Goal: Information Seeking & Learning: Check status

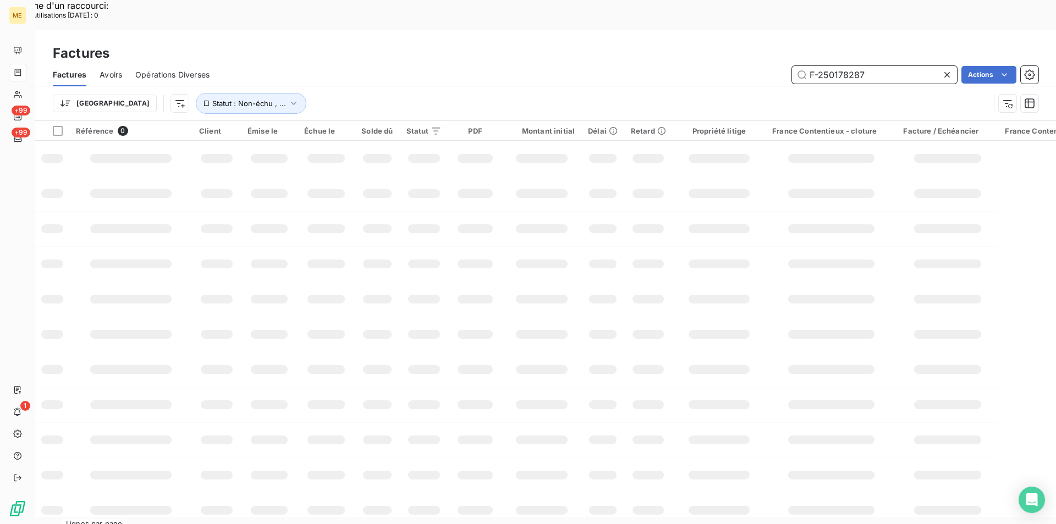
drag, startPoint x: 888, startPoint y: 46, endPoint x: 843, endPoint y: 47, distance: 45.7
click at [888, 66] on input "F-250178287" at bounding box center [874, 75] width 165 height 18
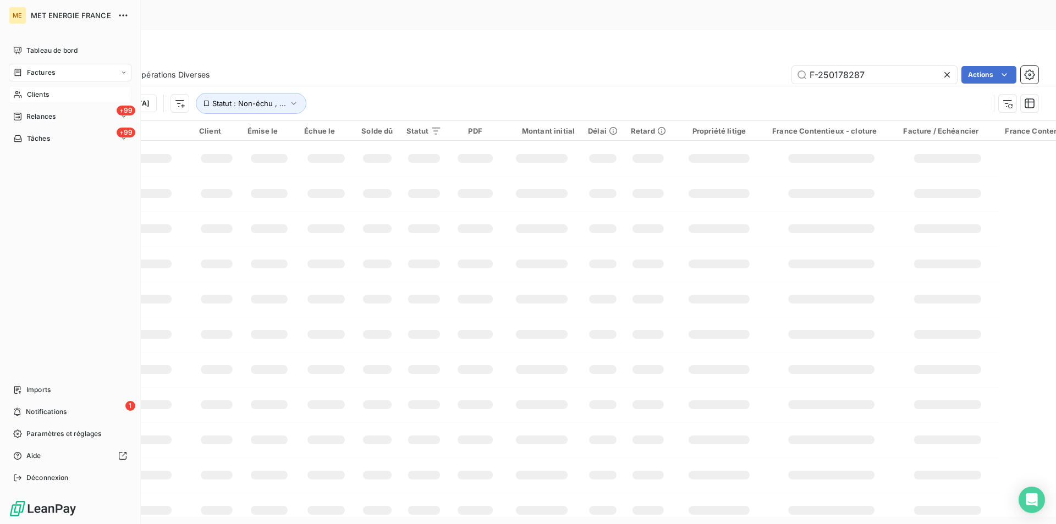
click at [41, 94] on span "Clients" at bounding box center [38, 95] width 22 height 10
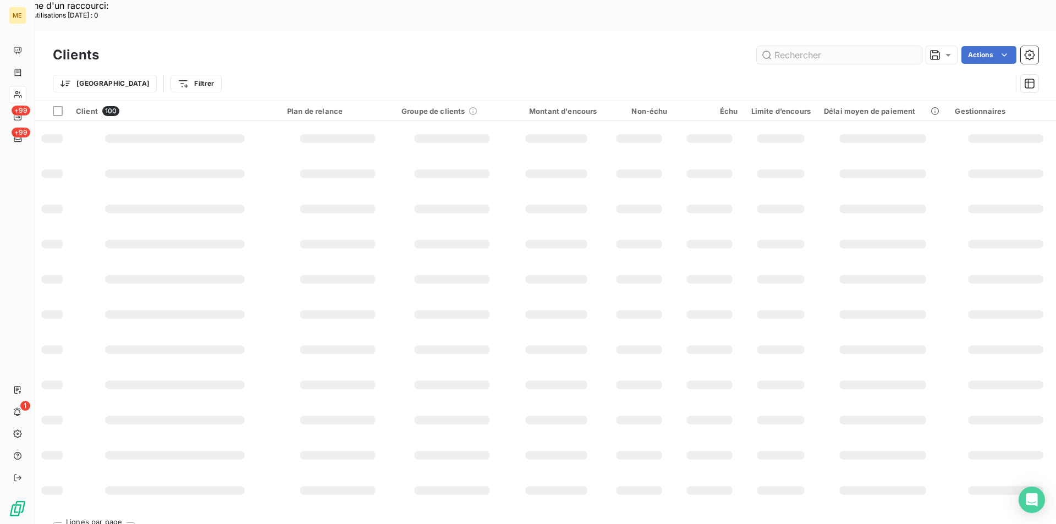
click at [828, 46] on input "text" at bounding box center [839, 55] width 165 height 18
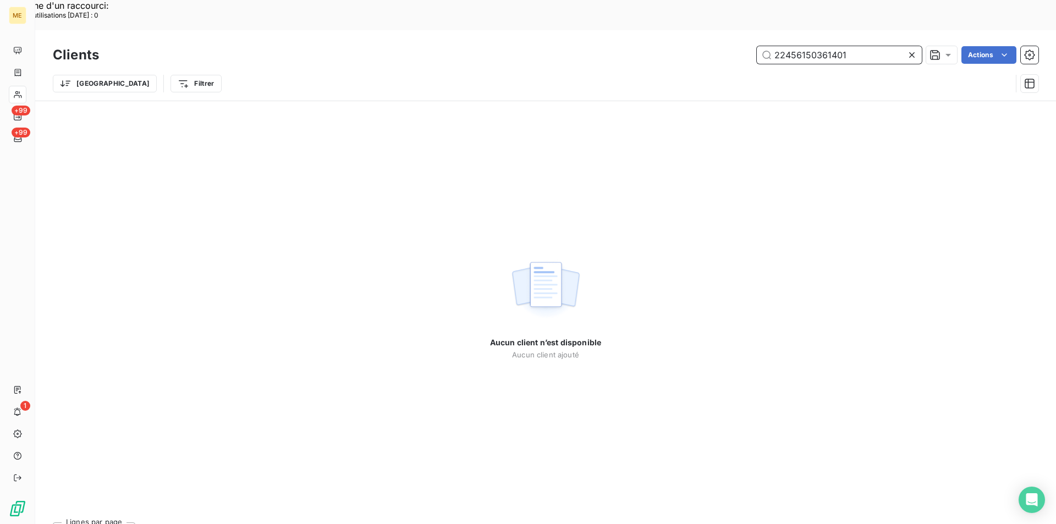
drag, startPoint x: 870, startPoint y: 27, endPoint x: 732, endPoint y: 17, distance: 138.4
click at [732, 46] on div "22456150361401 Actions" at bounding box center [575, 55] width 926 height 18
paste input "525470297168"
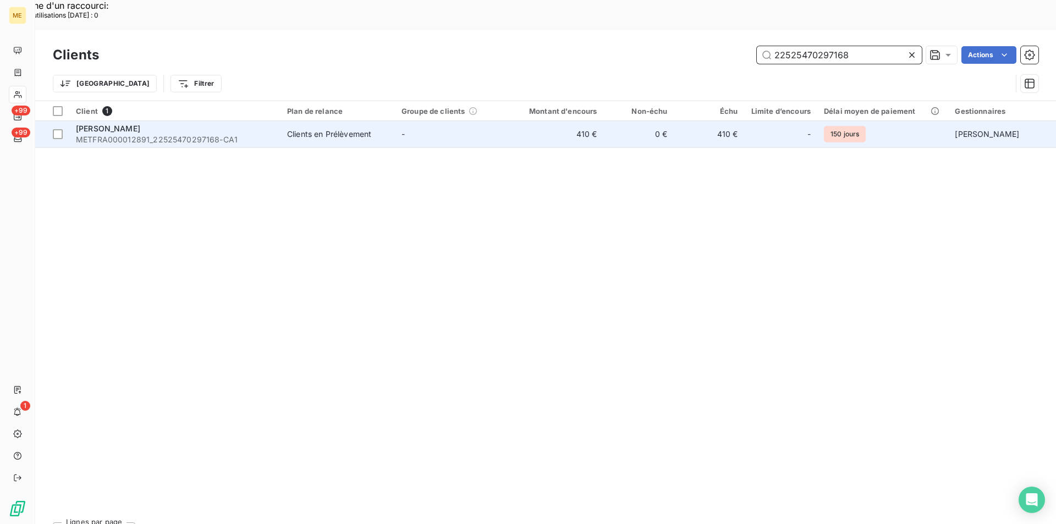
type input "22525470297168"
click at [194, 134] on span "METFRA000012891_22525470297168-CA1" at bounding box center [175, 139] width 198 height 11
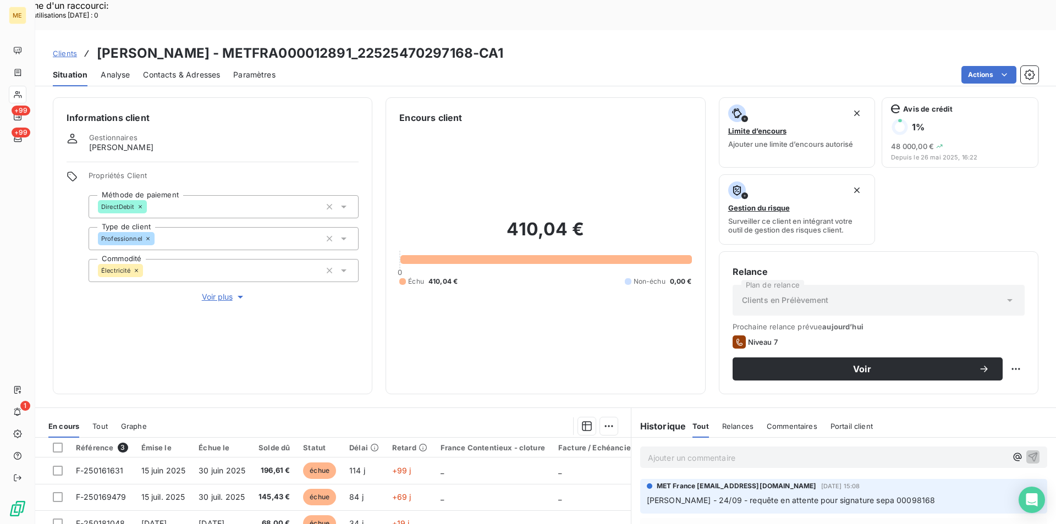
click at [68, 49] on span "Clients" at bounding box center [65, 53] width 24 height 9
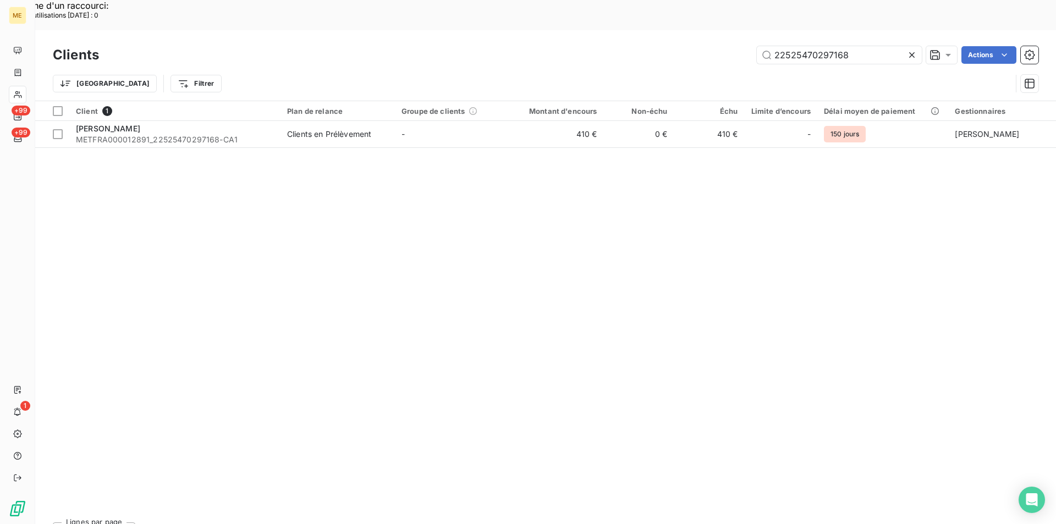
drag, startPoint x: 858, startPoint y: 24, endPoint x: 667, endPoint y: 23, distance: 191.5
click at [667, 46] on div "22525470297168 Actions" at bounding box center [575, 55] width 926 height 18
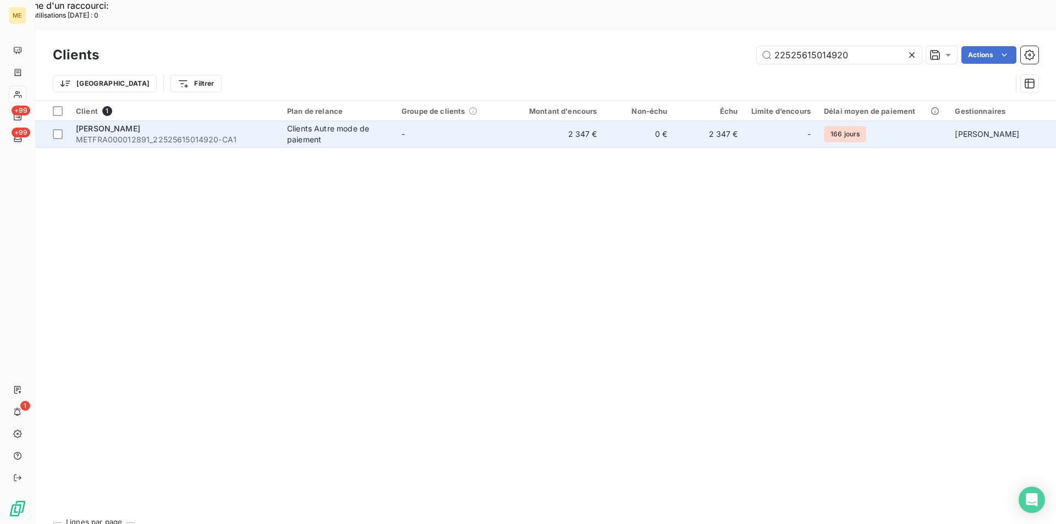
type input "22525615014920"
click at [222, 134] on span "METFRA000012891_22525615014920-CA1" at bounding box center [175, 139] width 198 height 11
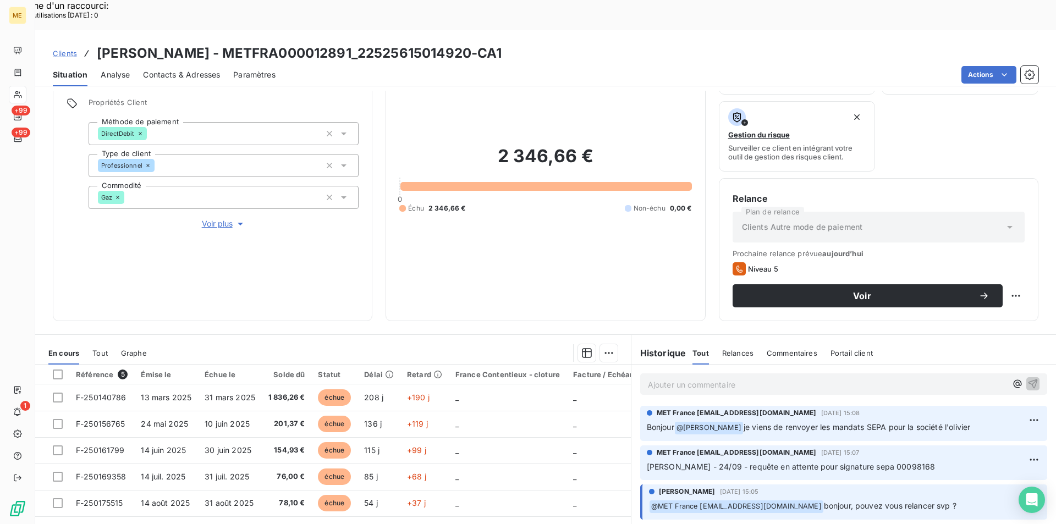
scroll to position [55, 0]
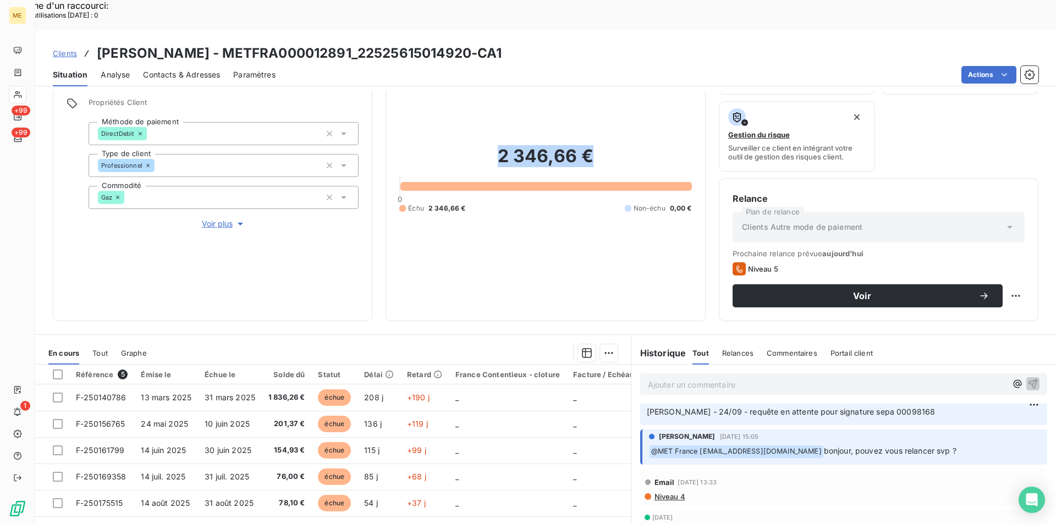
drag, startPoint x: 494, startPoint y: 120, endPoint x: 589, endPoint y: 125, distance: 94.8
click at [589, 145] on h2 "2 346,66 €" at bounding box center [545, 161] width 292 height 33
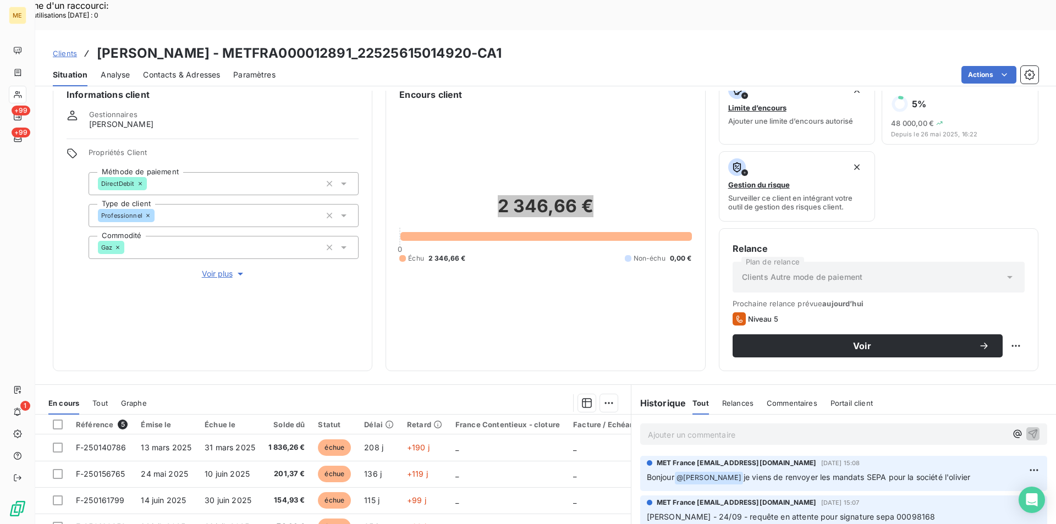
scroll to position [18, 0]
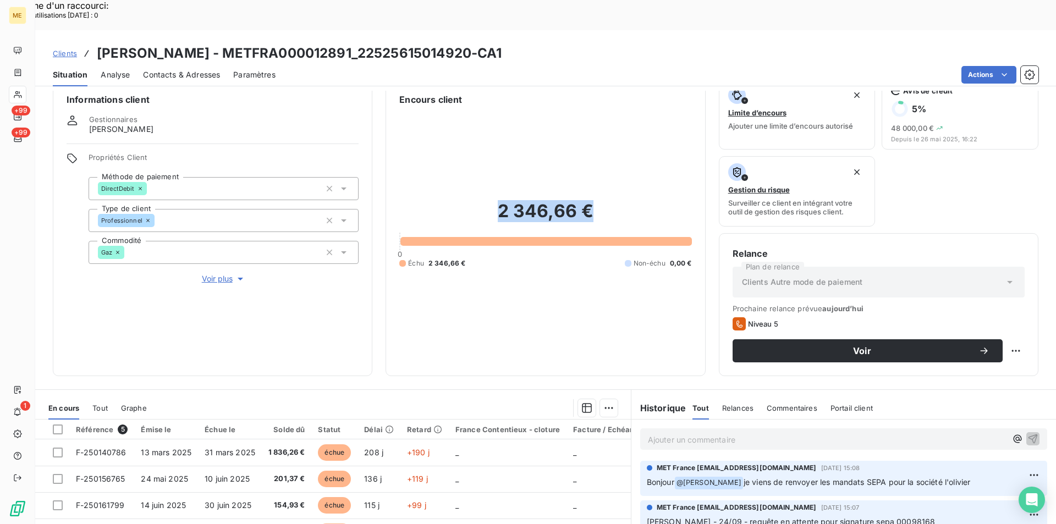
click at [577, 150] on div "2 346,66 € 0 Échu 2 346,66 € Non-échu 0,00 €" at bounding box center [545, 234] width 292 height 256
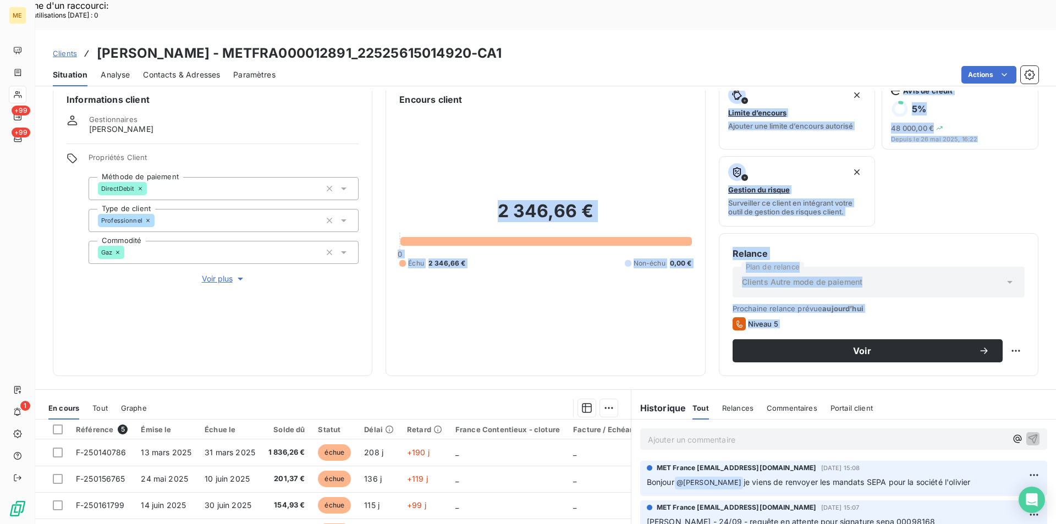
drag, startPoint x: 490, startPoint y: 156, endPoint x: 707, endPoint y: 344, distance: 287.0
click at [707, 344] on div "Informations client Gestionnaires Virginie Garcia Propriétés Client Méthode de …" at bounding box center [545, 227] width 1021 height 297
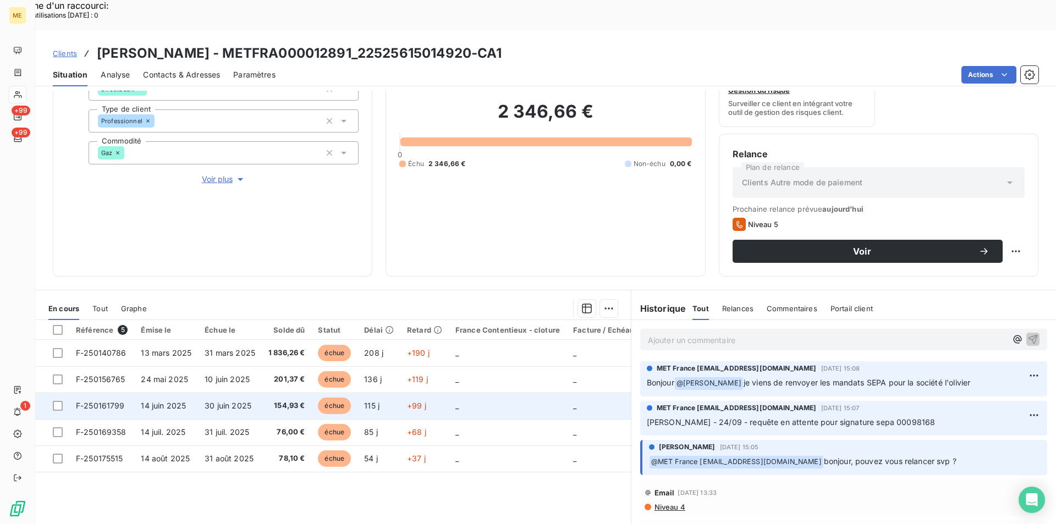
scroll to position [128, 0]
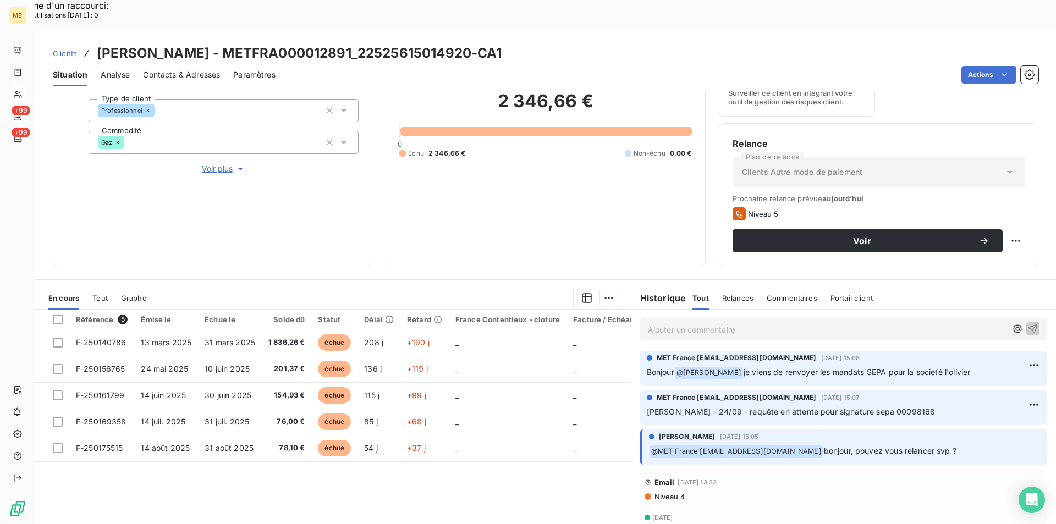
click at [702, 323] on p "Ajouter un commentaire ﻿" at bounding box center [827, 330] width 359 height 14
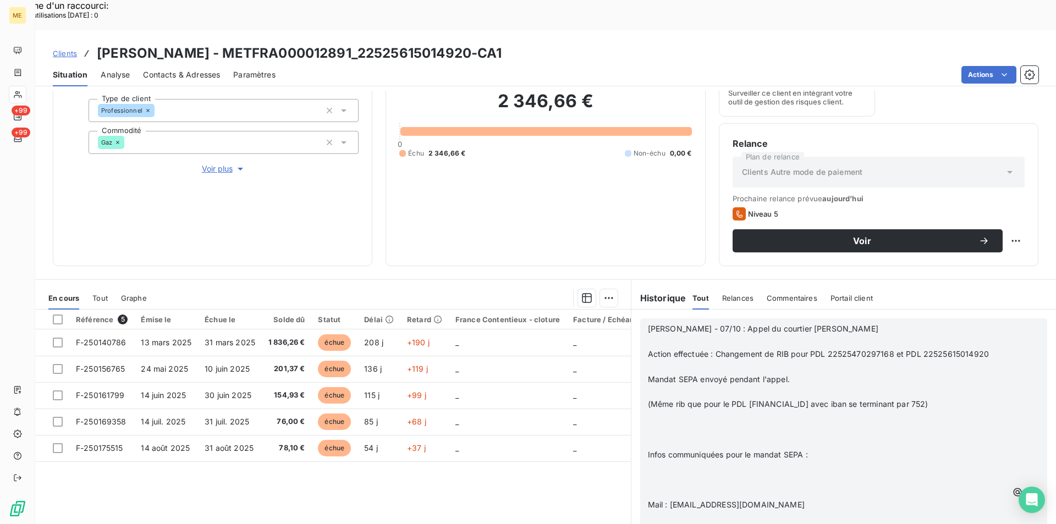
click at [648, 450] on span "Infos communiquées pour le mandat SEPA :" at bounding box center [728, 454] width 160 height 9
click at [648, 475] on span "Mail : [EMAIL_ADDRESS][DOMAIN_NAME]" at bounding box center [726, 479] width 157 height 9
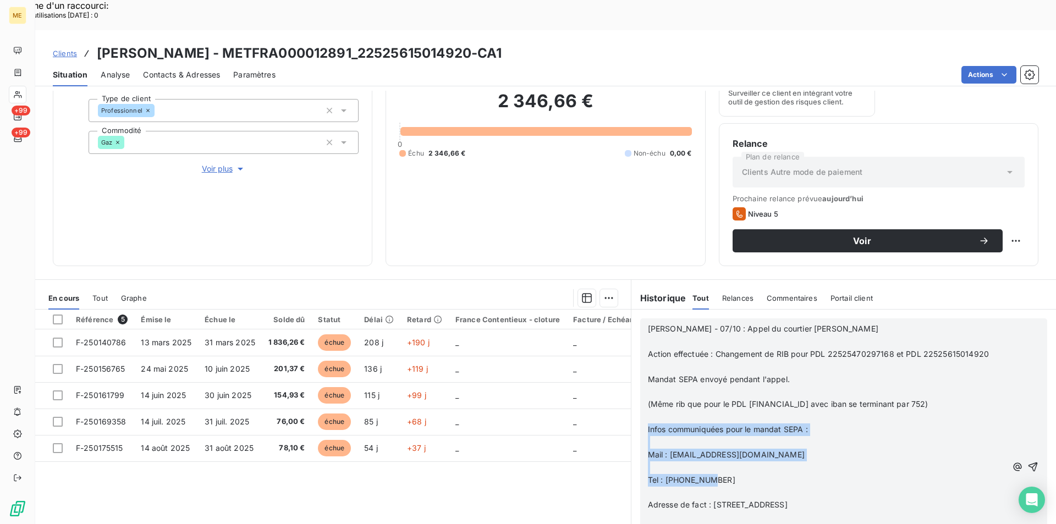
drag, startPoint x: 718, startPoint y: 450, endPoint x: 641, endPoint y: 401, distance: 90.8
click at [641, 401] on div "Nicolas - 07/10 : Appel du courtier M.Lopez ﻿ Action effectuée : Changement de …" at bounding box center [843, 467] width 407 height 297
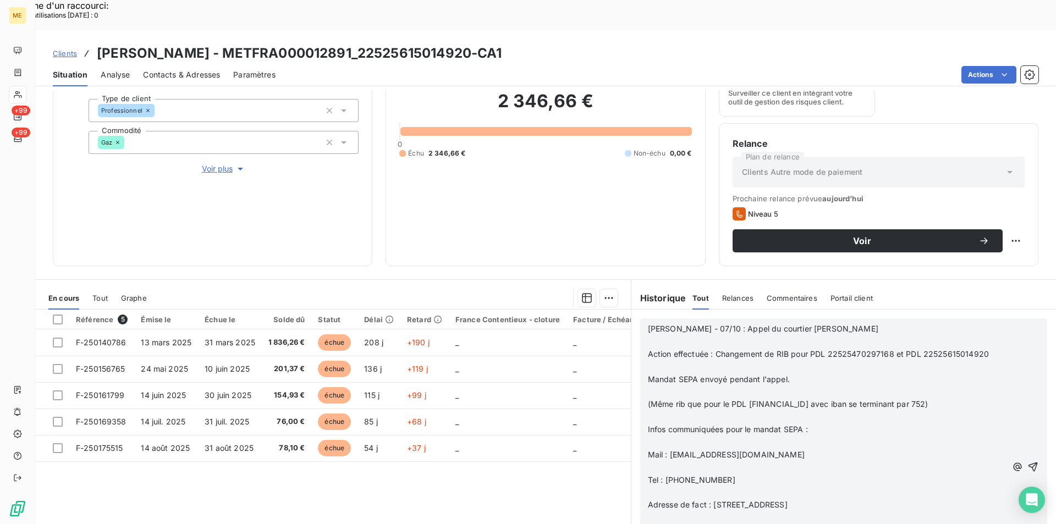
click at [654, 512] on p "﻿" at bounding box center [827, 518] width 359 height 13
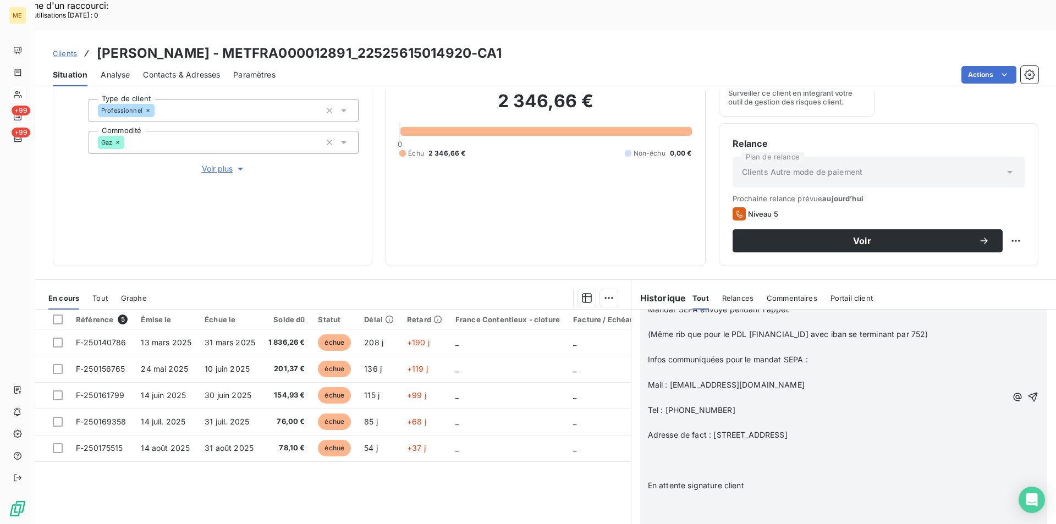
scroll to position [929, 0]
click at [651, 467] on p "﻿" at bounding box center [827, 473] width 359 height 13
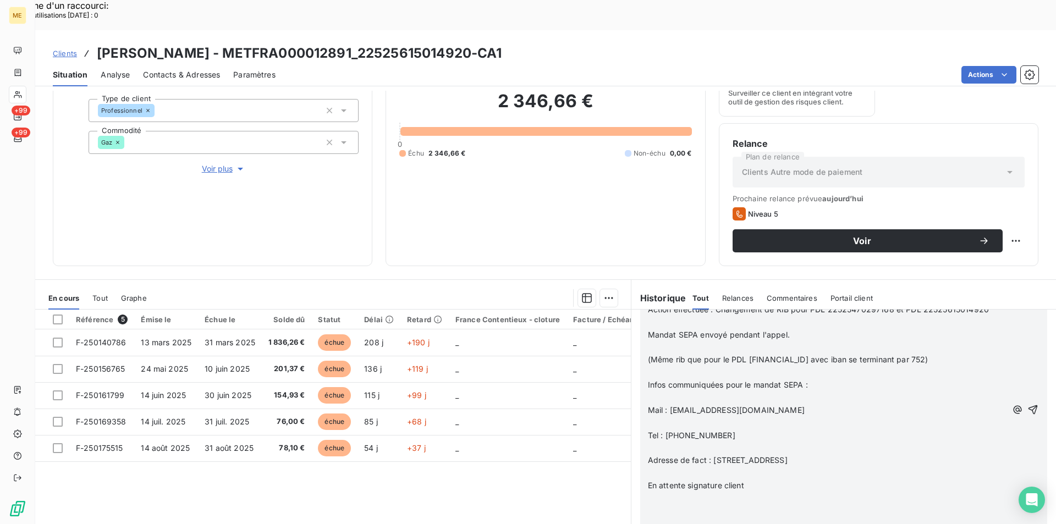
scroll to position [904, 0]
click at [648, 515] on p "﻿" at bounding box center [827, 523] width 359 height 13
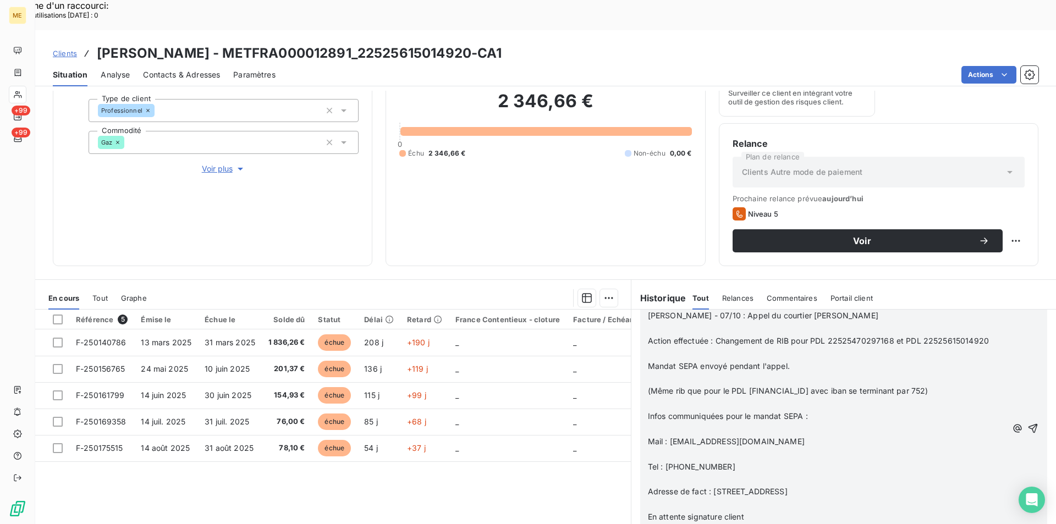
scroll to position [824, 0]
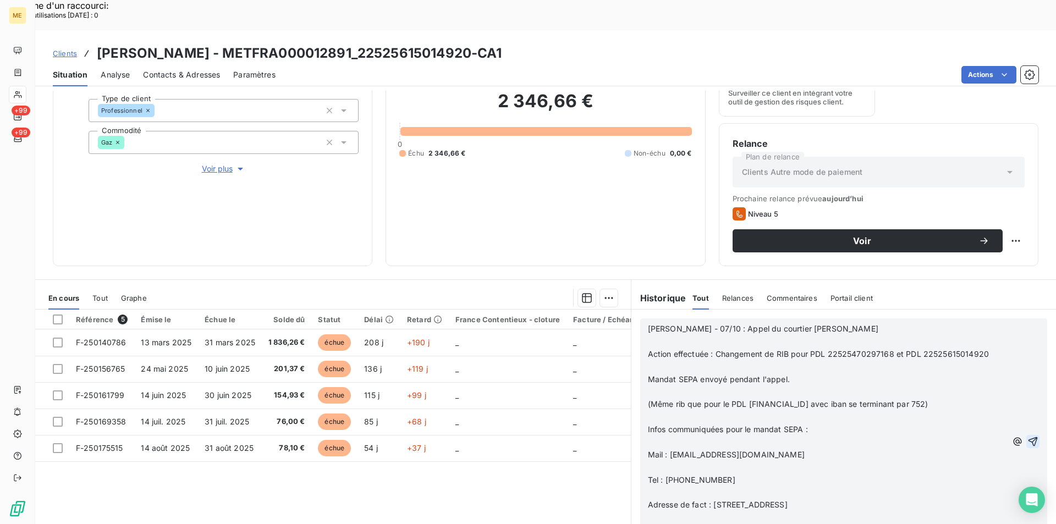
click at [1029, 437] on icon "button" at bounding box center [1033, 441] width 9 height 9
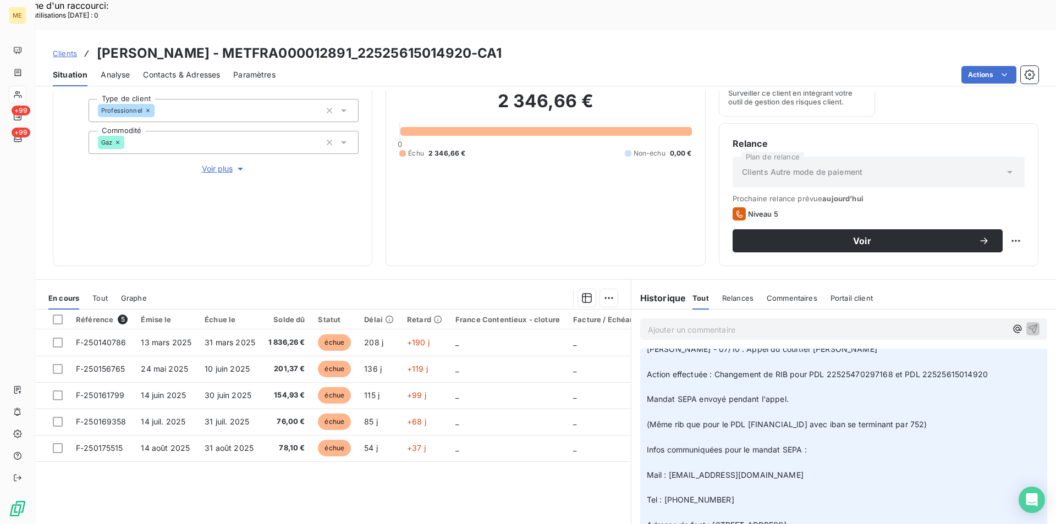
scroll to position [0, 0]
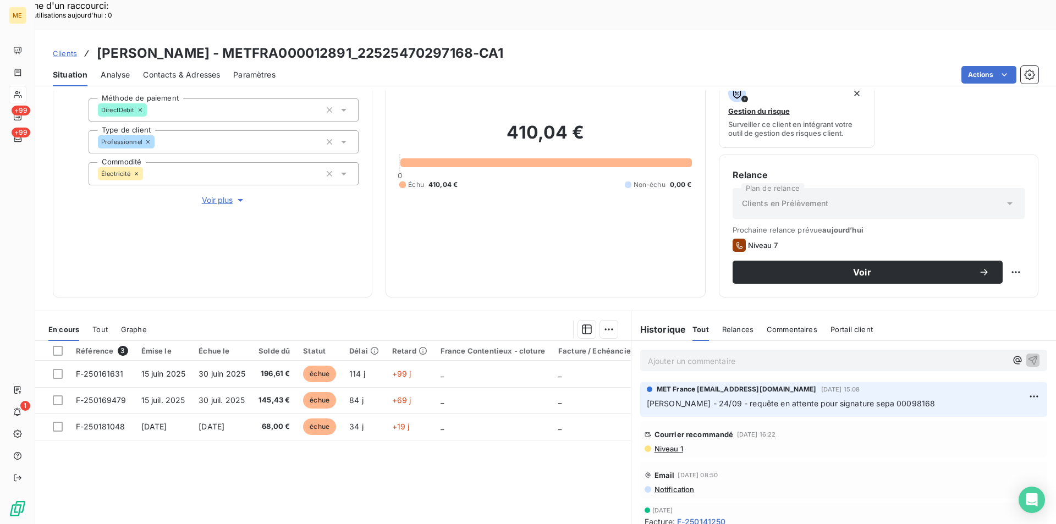
scroll to position [110, 0]
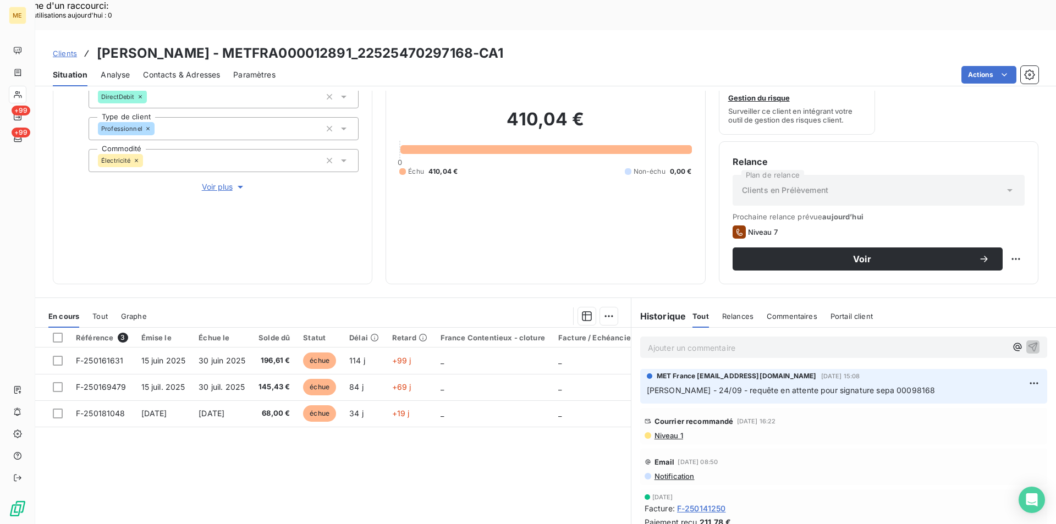
click at [73, 49] on span "Clients" at bounding box center [65, 53] width 24 height 9
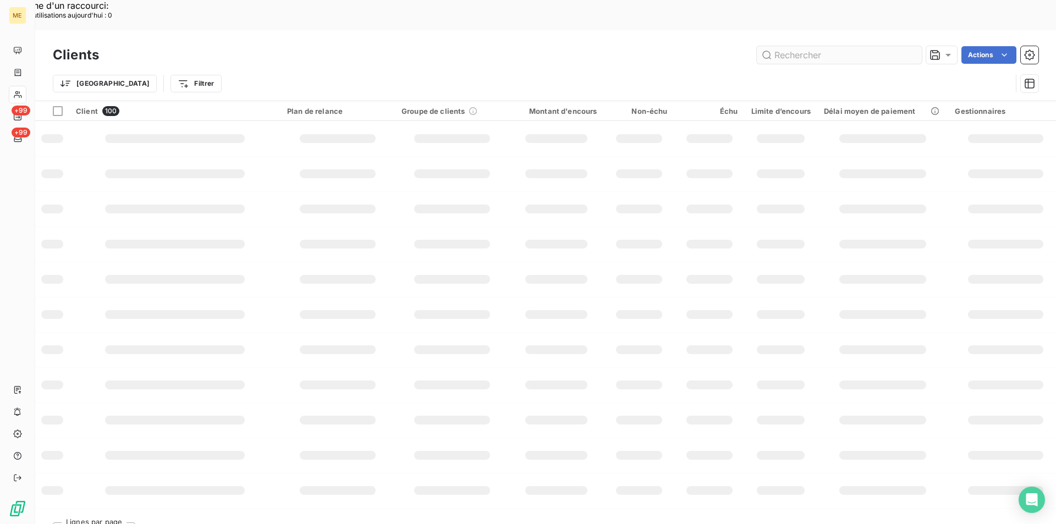
click at [802, 46] on input "text" at bounding box center [839, 55] width 165 height 18
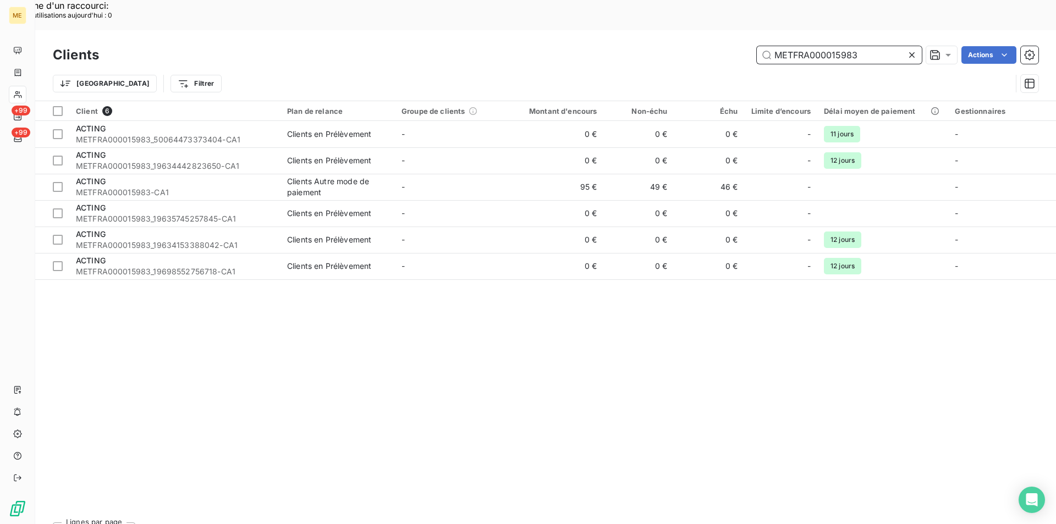
drag, startPoint x: 865, startPoint y: 25, endPoint x: 736, endPoint y: 21, distance: 128.8
click at [736, 46] on div "METFRA000015983 Actions" at bounding box center [575, 55] width 926 height 18
paste input "02886"
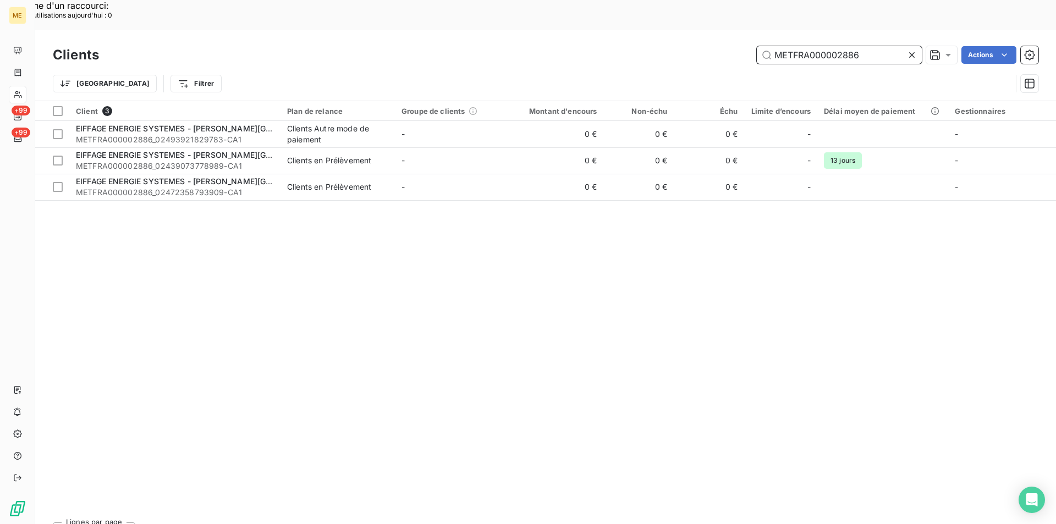
type input "METFRA000002886"
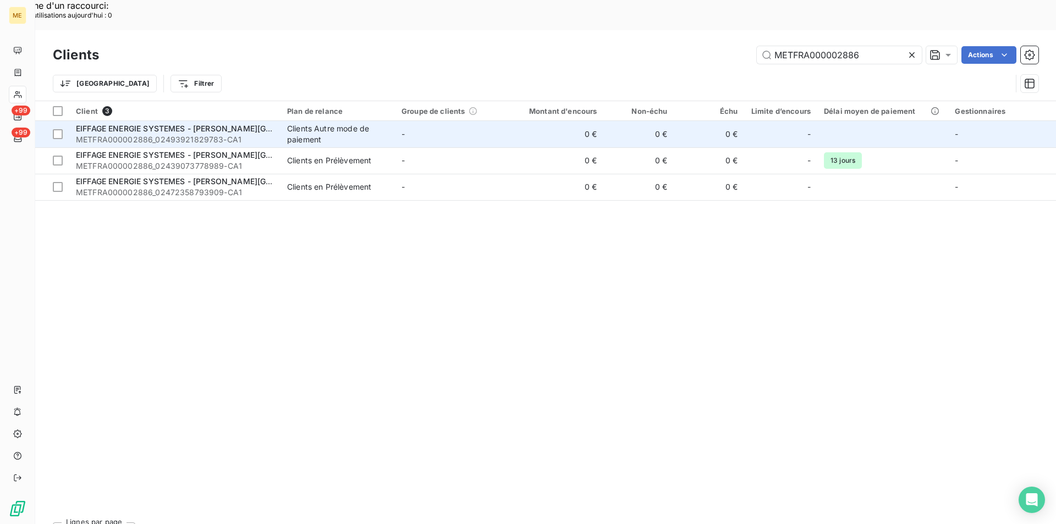
click at [204, 124] on span "EIFFAGE ENERGIE SYSTEMES - [PERSON_NAME][GEOGRAPHIC_DATA]" at bounding box center [206, 128] width 261 height 9
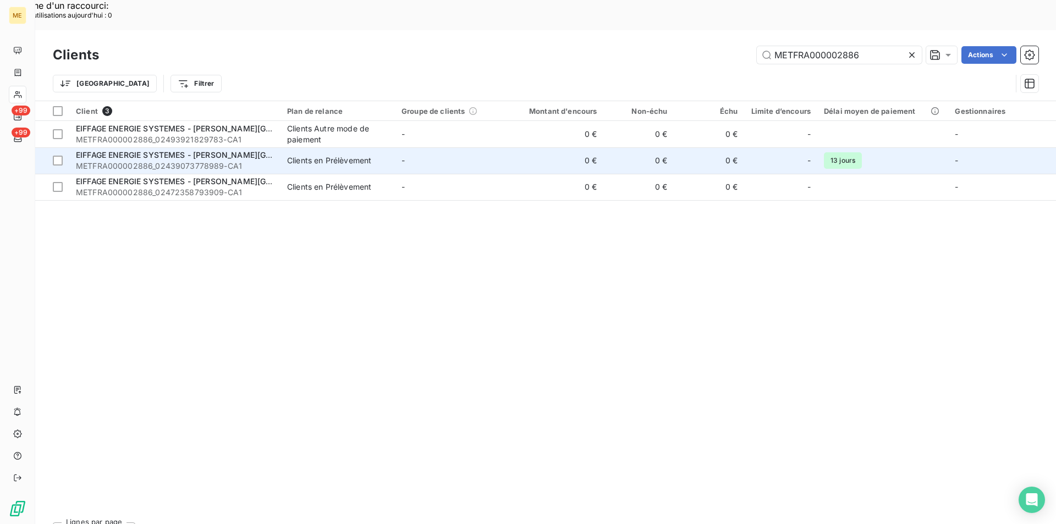
click at [256, 150] on span "EIFFAGE ENERGIE SYSTEMES - [PERSON_NAME][GEOGRAPHIC_DATA]" at bounding box center [206, 154] width 261 height 9
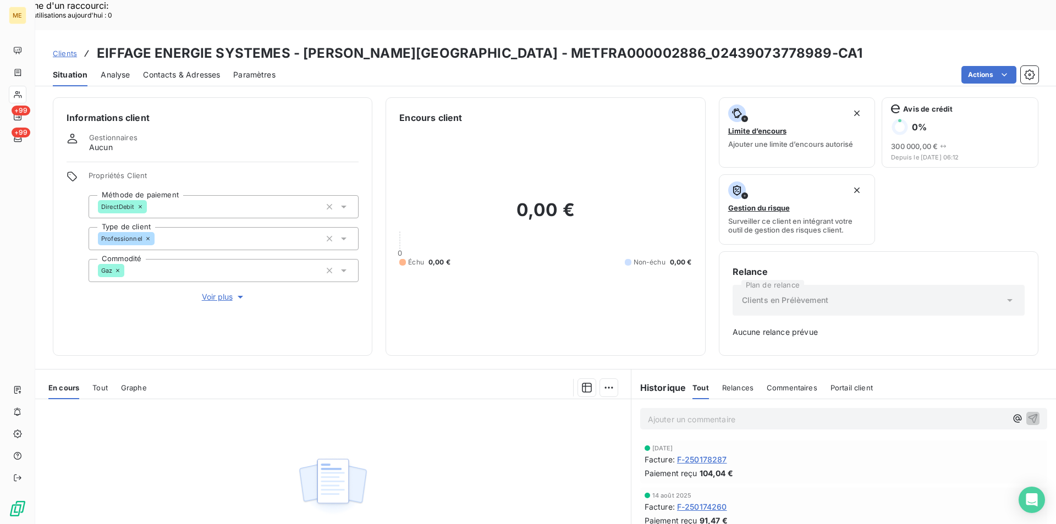
click at [71, 49] on span "Clients" at bounding box center [65, 53] width 24 height 9
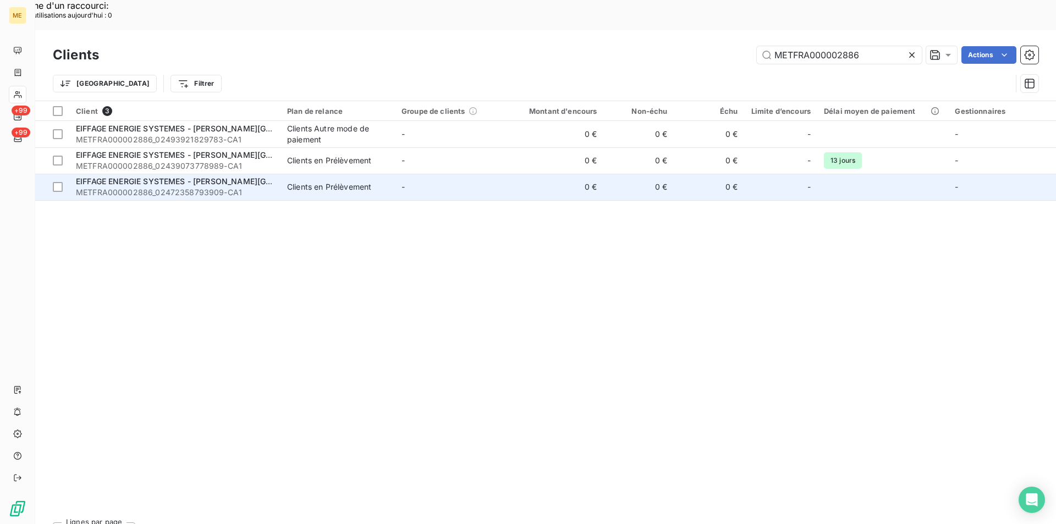
click at [186, 177] on span "EIFFAGE ENERGIE SYSTEMES - [PERSON_NAME][GEOGRAPHIC_DATA]" at bounding box center [206, 181] width 261 height 9
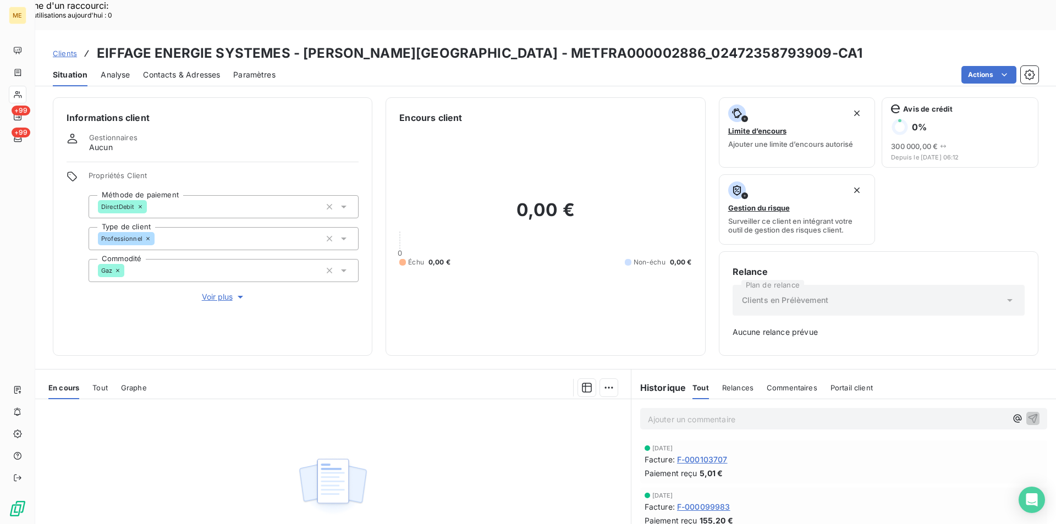
click at [63, 48] on link "Clients" at bounding box center [65, 53] width 24 height 11
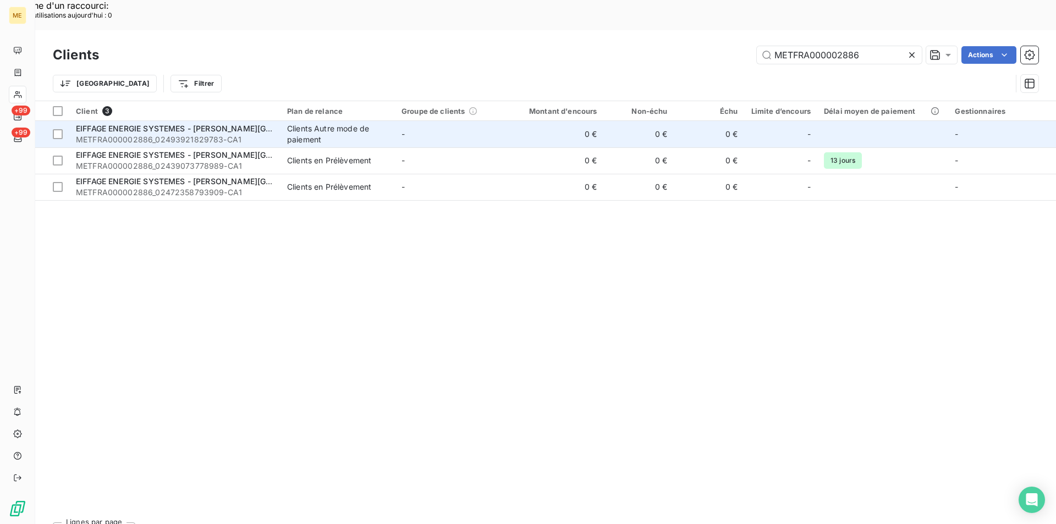
click at [170, 124] on span "EIFFAGE ENERGIE SYSTEMES - [PERSON_NAME][GEOGRAPHIC_DATA]" at bounding box center [206, 128] width 261 height 9
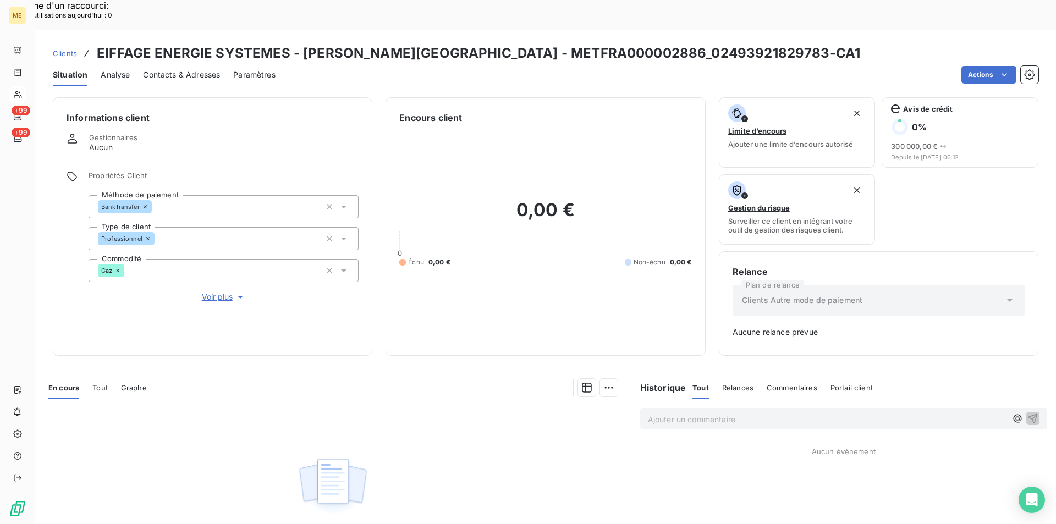
click at [70, 49] on span "Clients" at bounding box center [65, 53] width 24 height 9
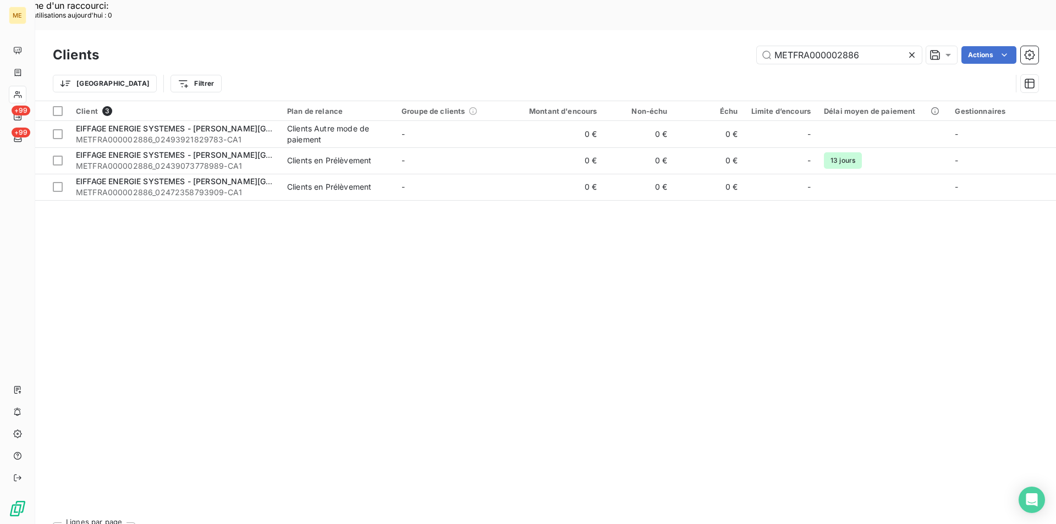
drag, startPoint x: 868, startPoint y: 25, endPoint x: 709, endPoint y: 27, distance: 159.6
click at [709, 46] on div "METFRA000002886 Actions" at bounding box center [575, 55] width 926 height 18
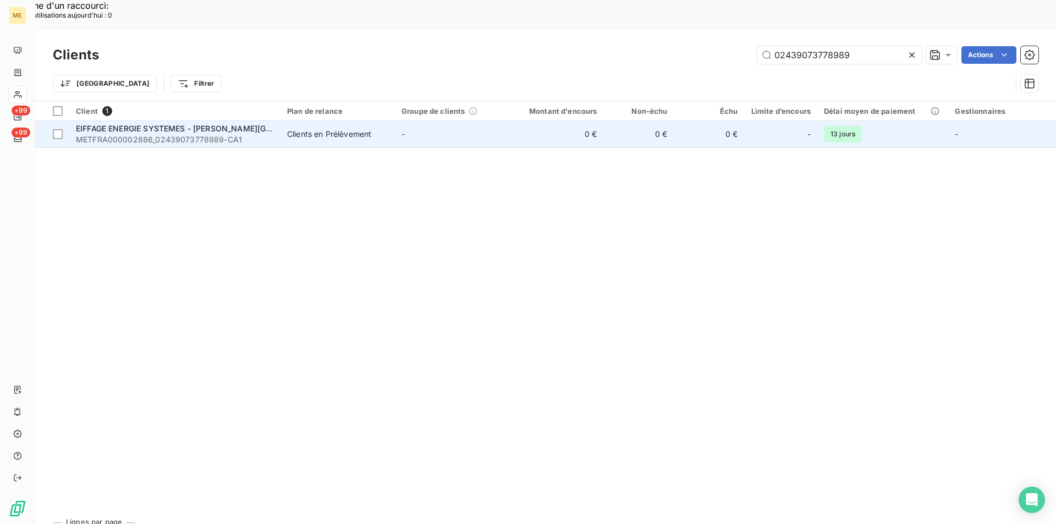
type input "02439073778989"
click at [168, 124] on span "EIFFAGE ENERGIE SYSTEMES - [PERSON_NAME][GEOGRAPHIC_DATA]" at bounding box center [206, 128] width 261 height 9
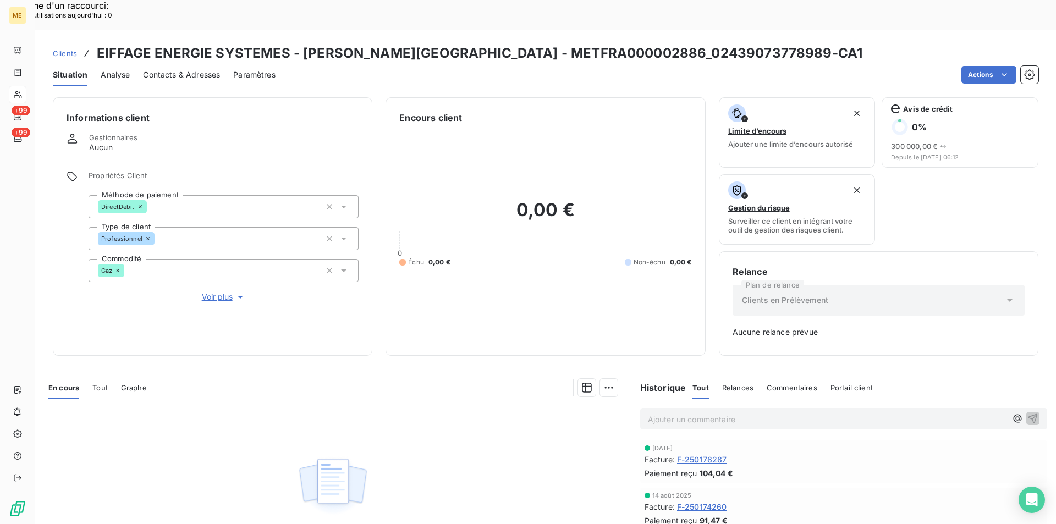
click at [103, 376] on div "Tout" at bounding box center [99, 387] width 15 height 23
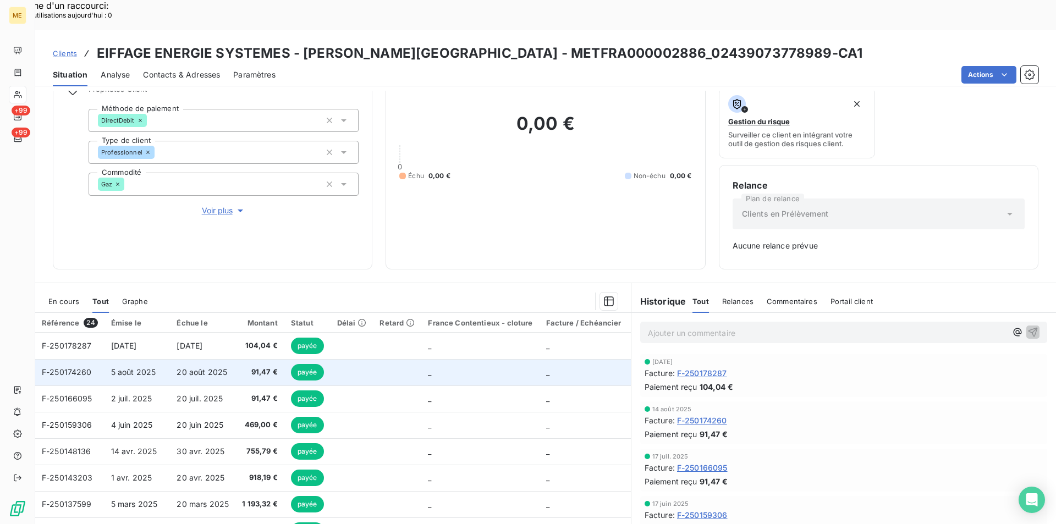
scroll to position [90, 0]
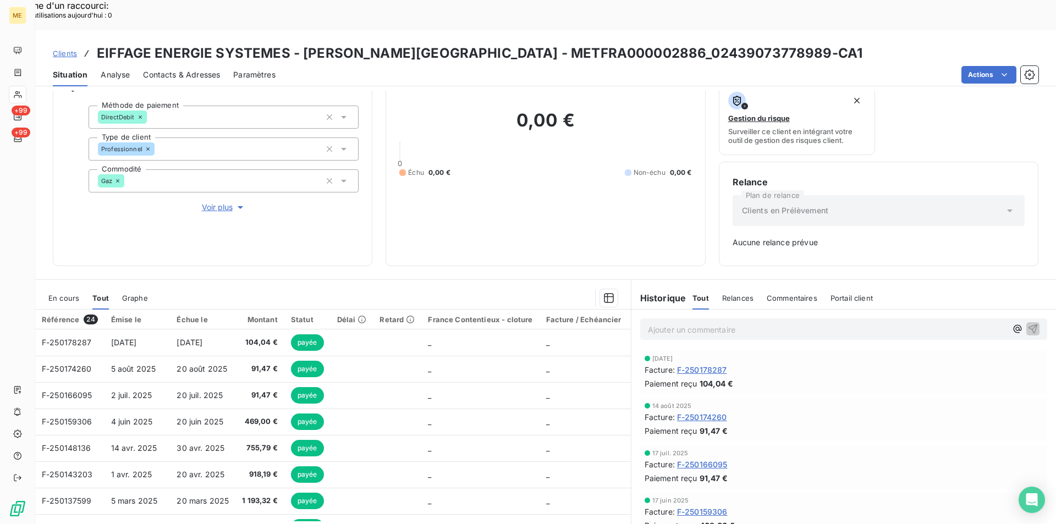
click at [67, 49] on span "Clients" at bounding box center [65, 53] width 24 height 9
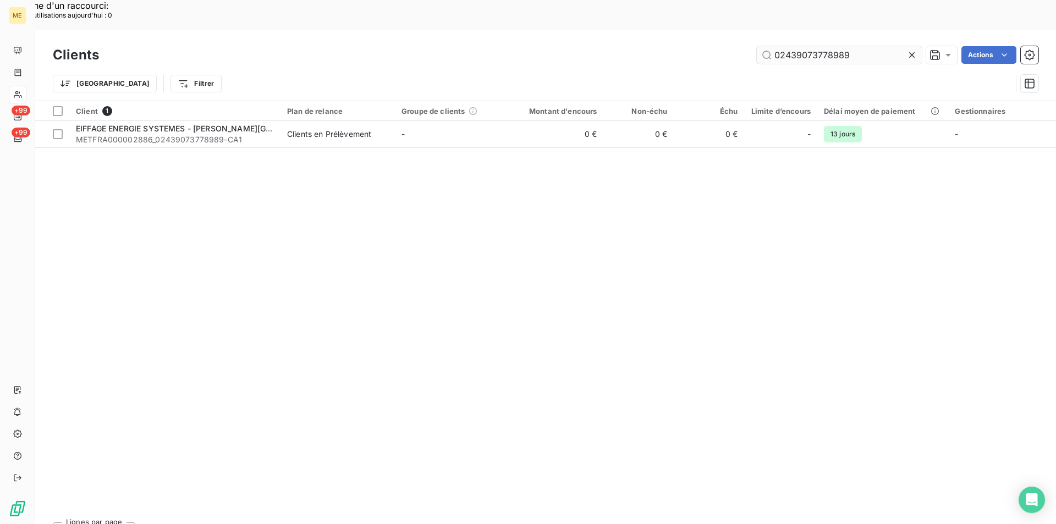
click at [852, 46] on input "02439073778989" at bounding box center [839, 55] width 165 height 18
drag, startPoint x: 862, startPoint y: 27, endPoint x: 751, endPoint y: 15, distance: 111.2
click at [751, 43] on div "Clients 02439073778989 Actions" at bounding box center [546, 54] width 986 height 23
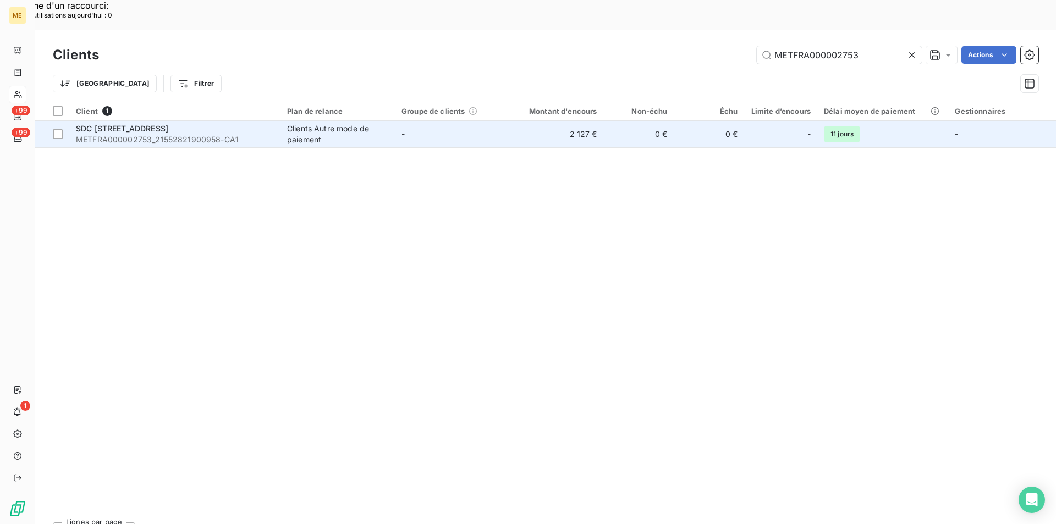
type input "METFRA000002753"
click at [234, 123] on div "SDC [STREET_ADDRESS]" at bounding box center [175, 128] width 198 height 11
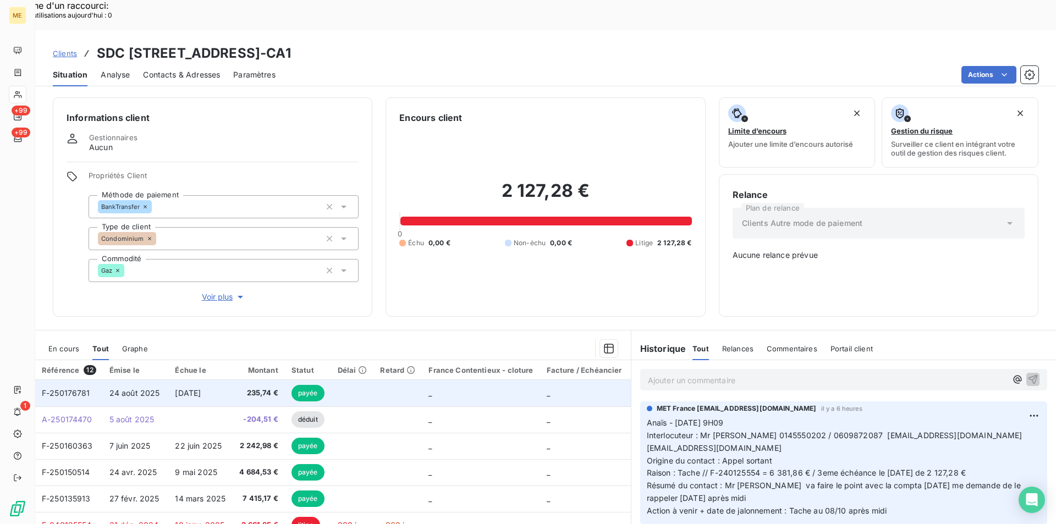
click at [119, 388] on span "24 août 2025" at bounding box center [134, 392] width 51 height 9
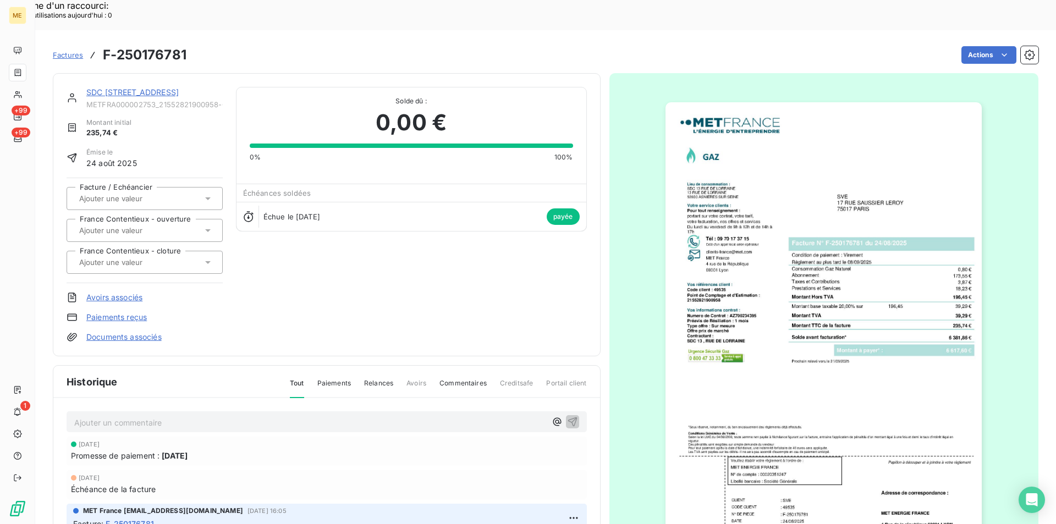
scroll to position [55, 0]
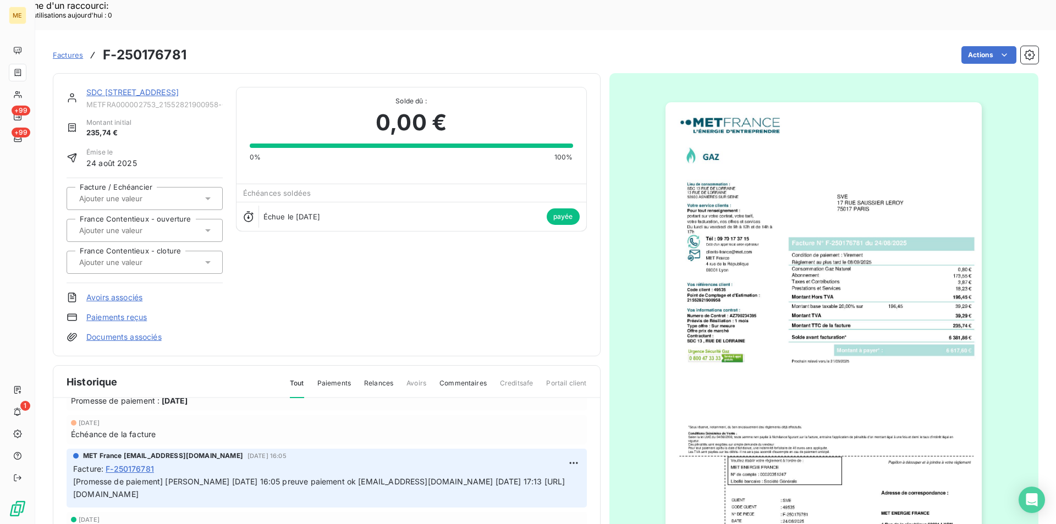
click at [890, 345] on img "button" at bounding box center [824, 326] width 316 height 448
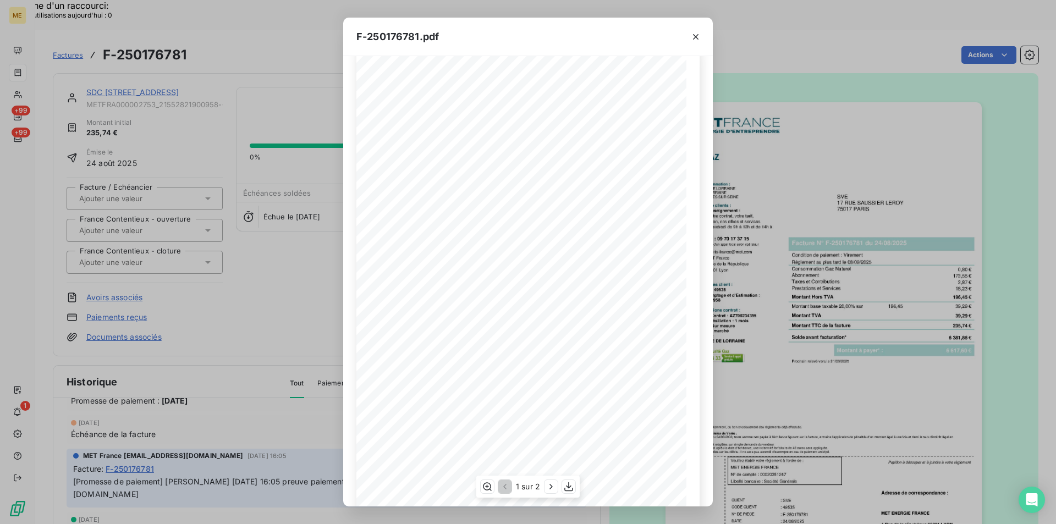
scroll to position [42, 0]
click at [565, 486] on icon "button" at bounding box center [568, 486] width 11 height 11
click at [694, 36] on icon "button" at bounding box center [695, 36] width 11 height 11
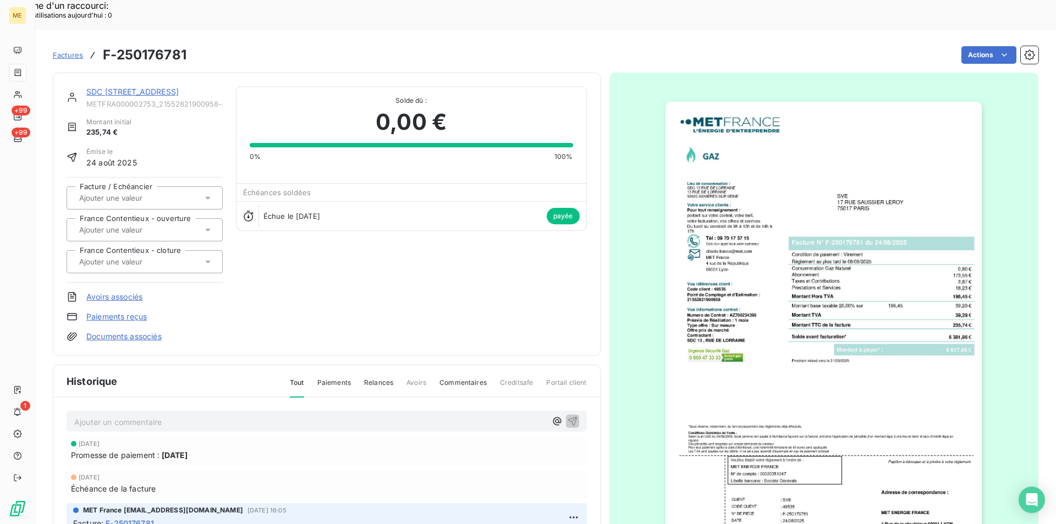
scroll to position [0, 0]
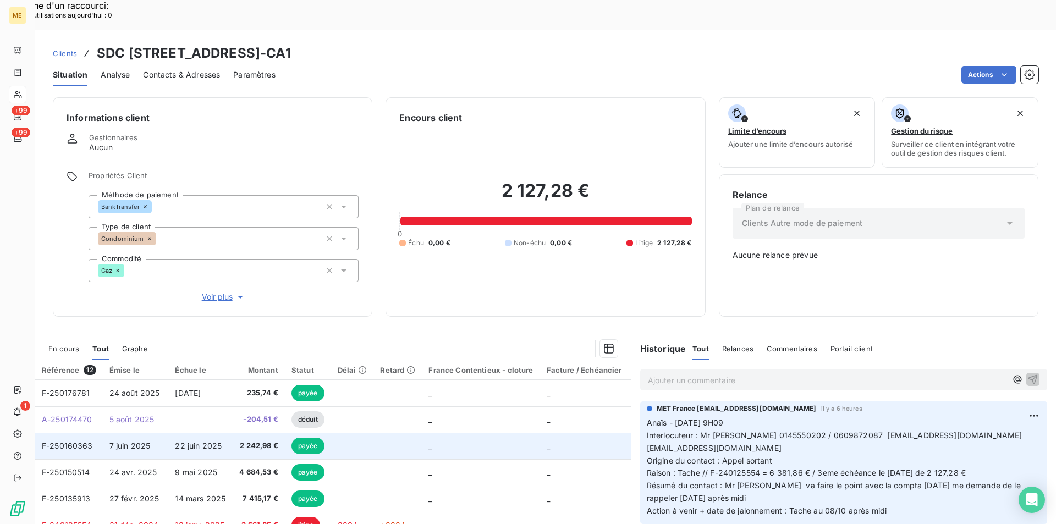
click at [131, 441] on span "7 juin 2025" at bounding box center [129, 445] width 41 height 9
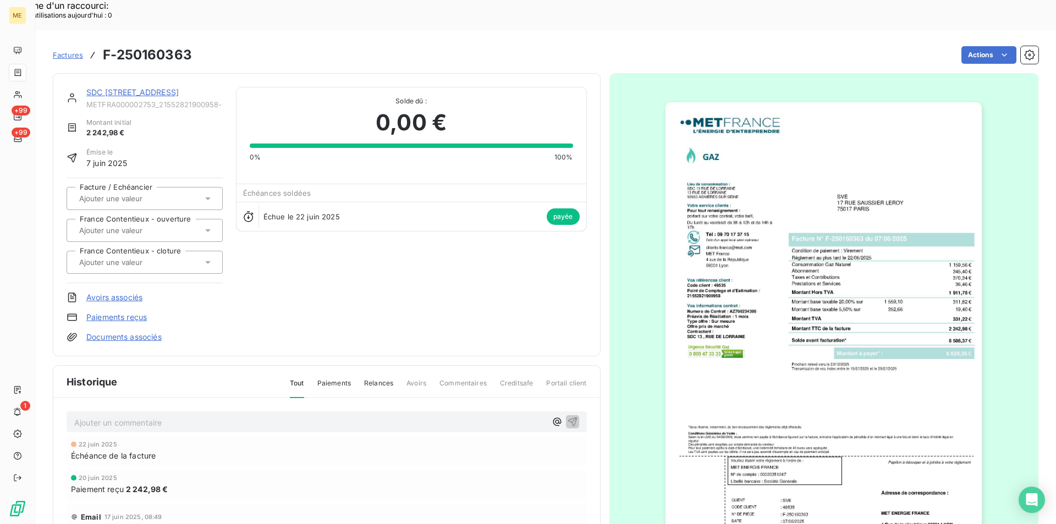
click at [714, 286] on img "button" at bounding box center [824, 326] width 316 height 448
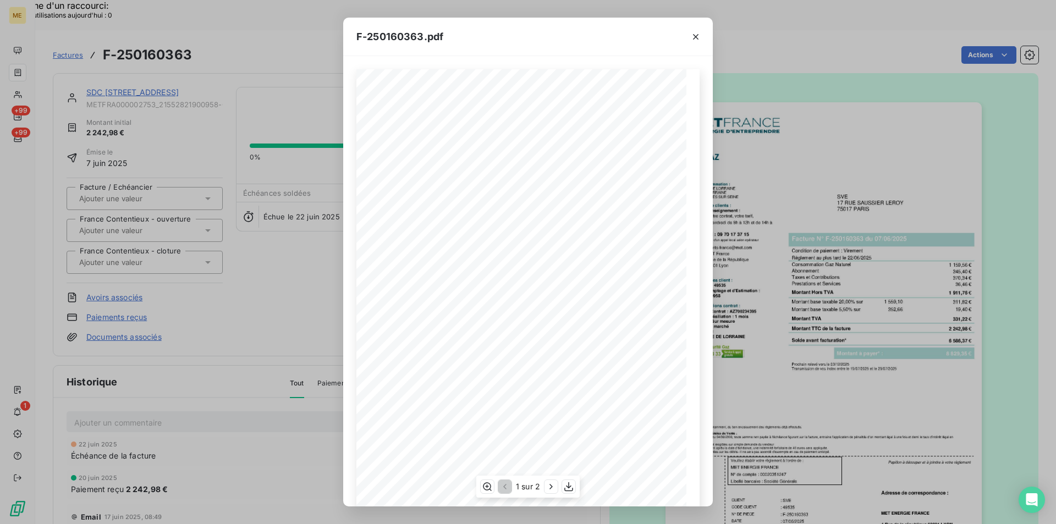
scroll to position [42, 0]
click at [564, 491] on icon "button" at bounding box center [568, 486] width 11 height 11
click at [696, 30] on button "button" at bounding box center [696, 37] width 18 height 18
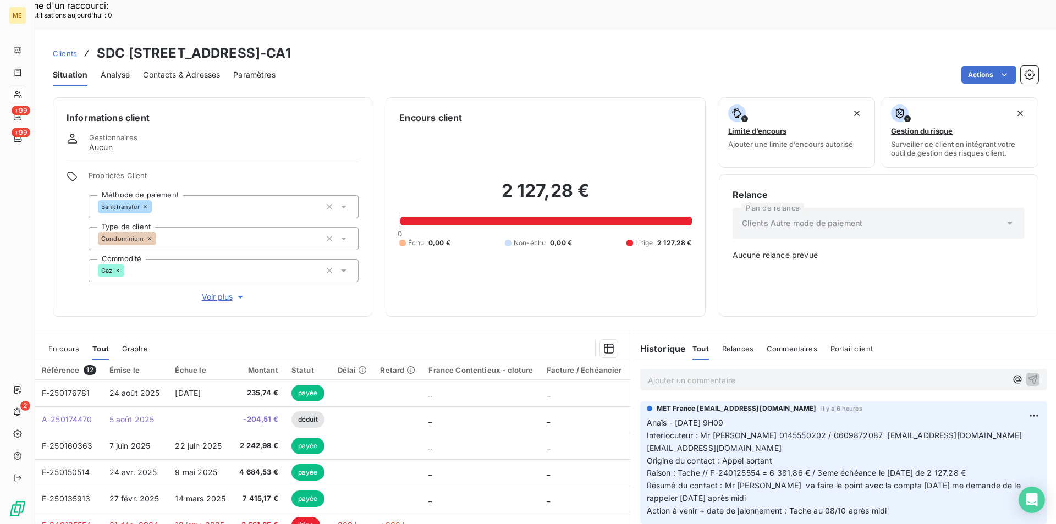
click at [749, 417] on p "Anaïs - [DATE] 9H09 Interlocuteur : Mr [PERSON_NAME] 0145550202 / 0609872087 [E…" at bounding box center [844, 467] width 394 height 101
click at [846, 464] on p "Anaïs - [DATE] 9H09 Interlocuteur : Mr [PERSON_NAME] 0145550202 / 0609872087 [E…" at bounding box center [844, 467] width 394 height 101
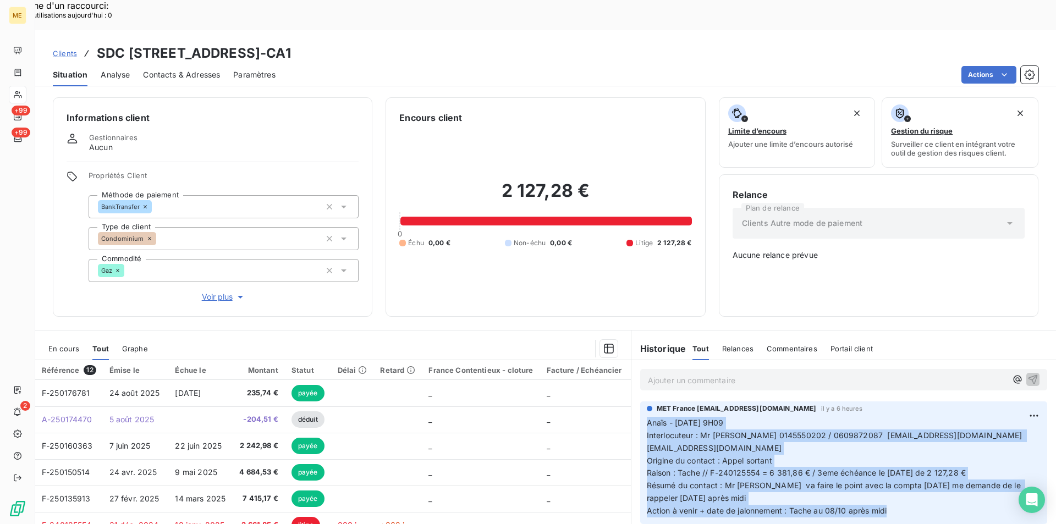
drag, startPoint x: 644, startPoint y: 390, endPoint x: 892, endPoint y: 477, distance: 263.6
click at [892, 477] on p "Anaïs - [DATE] 9H09 Interlocuteur : Mr [PERSON_NAME] 0145550202 / 0609872087 [E…" at bounding box center [844, 467] width 394 height 101
click at [892, 471] on p "Anaïs - [DATE] 9H09 Interlocuteur : Mr [PERSON_NAME] 0145550202 / 0609872087 [E…" at bounding box center [844, 467] width 394 height 101
drag, startPoint x: 893, startPoint y: 482, endPoint x: 632, endPoint y: 353, distance: 291.8
click at [632, 360] on div "Ajouter un commentaire ﻿ MET [GEOGRAPHIC_DATA] [EMAIL_ADDRESS][DOMAIN_NAME] il …" at bounding box center [844, 482] width 425 height 245
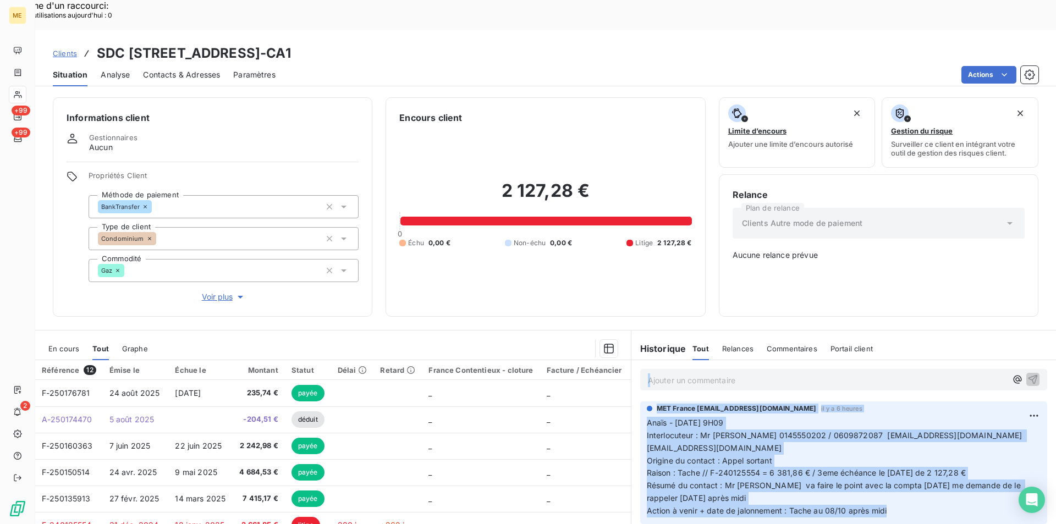
click at [68, 49] on span "Clients" at bounding box center [65, 53] width 24 height 9
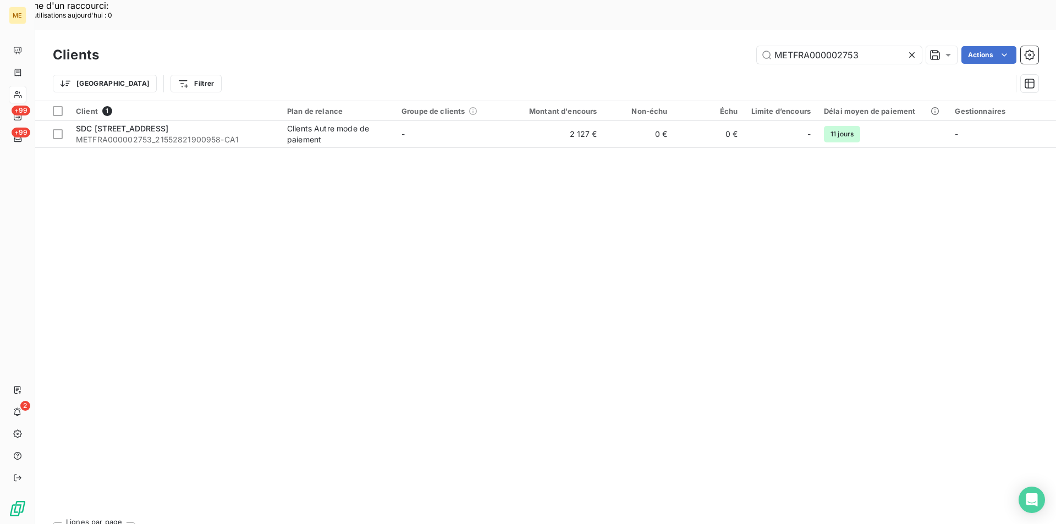
drag, startPoint x: 863, startPoint y: 25, endPoint x: 681, endPoint y: 25, distance: 182.6
click at [681, 46] on div "METFRA000002753 Actions" at bounding box center [575, 55] width 926 height 18
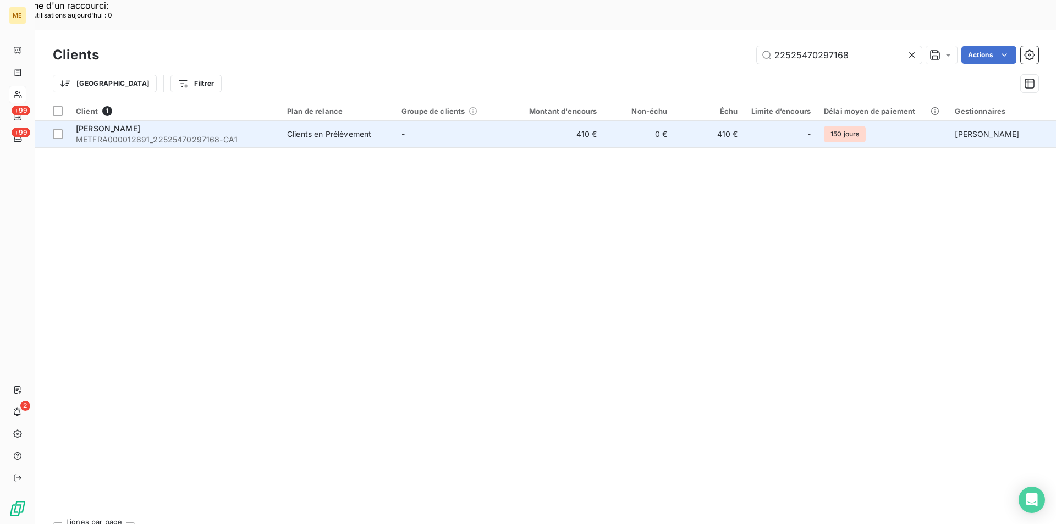
type input "22525470297168"
click at [196, 123] on div "[PERSON_NAME]" at bounding box center [175, 128] width 198 height 11
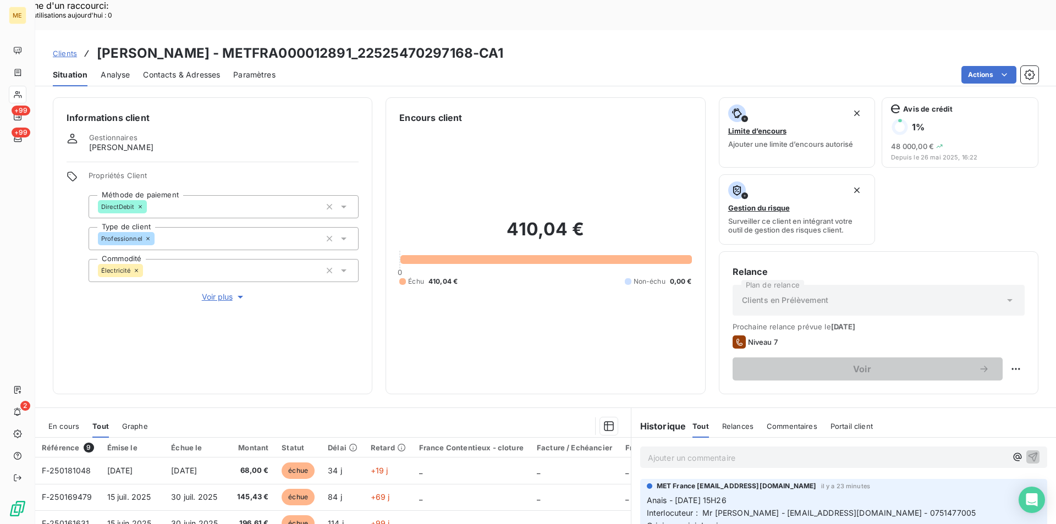
click at [70, 49] on span "Clients" at bounding box center [65, 53] width 24 height 9
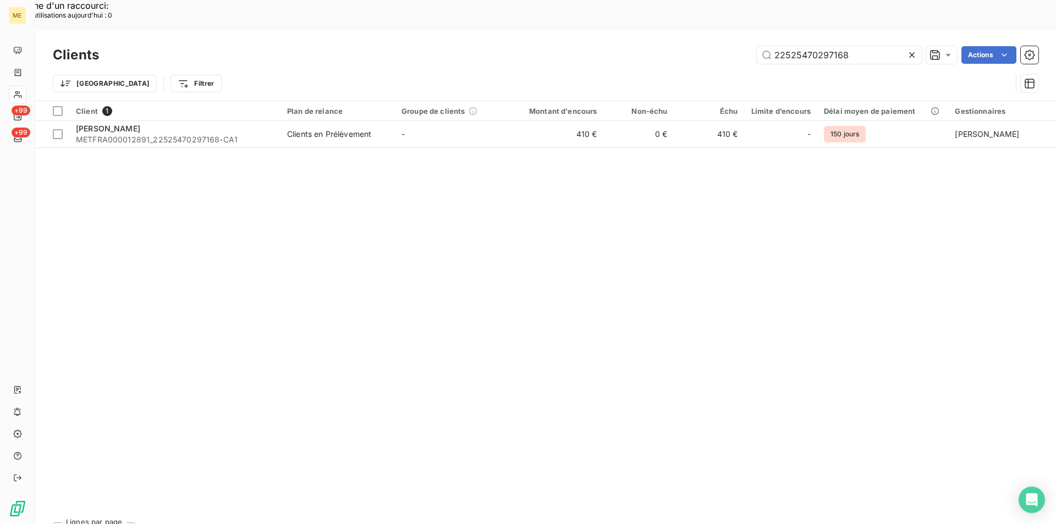
drag, startPoint x: 862, startPoint y: 24, endPoint x: 738, endPoint y: 23, distance: 123.8
click at [738, 46] on div "22525470297168 Actions" at bounding box center [575, 55] width 926 height 18
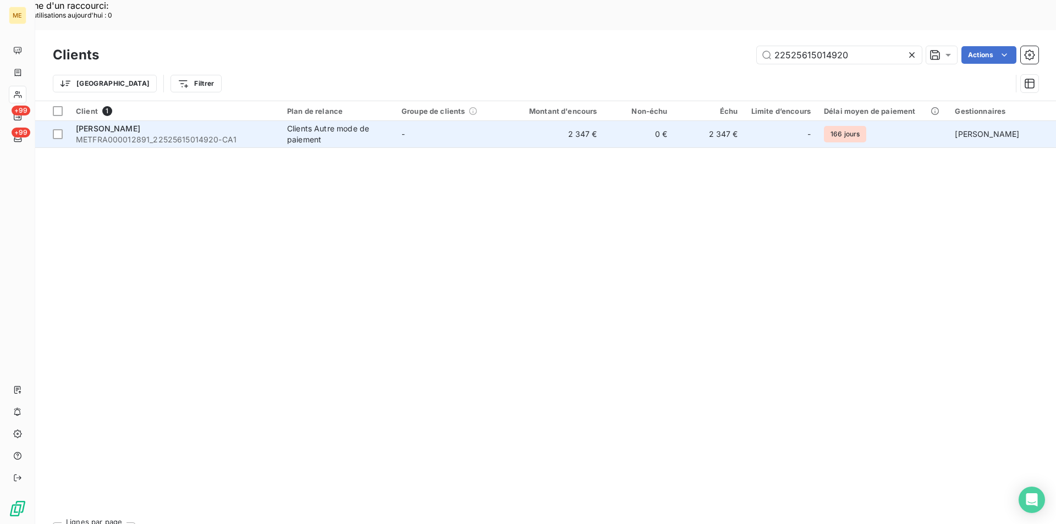
type input "22525615014920"
click at [237, 134] on span "METFRA000012891_22525615014920-CA1" at bounding box center [175, 139] width 198 height 11
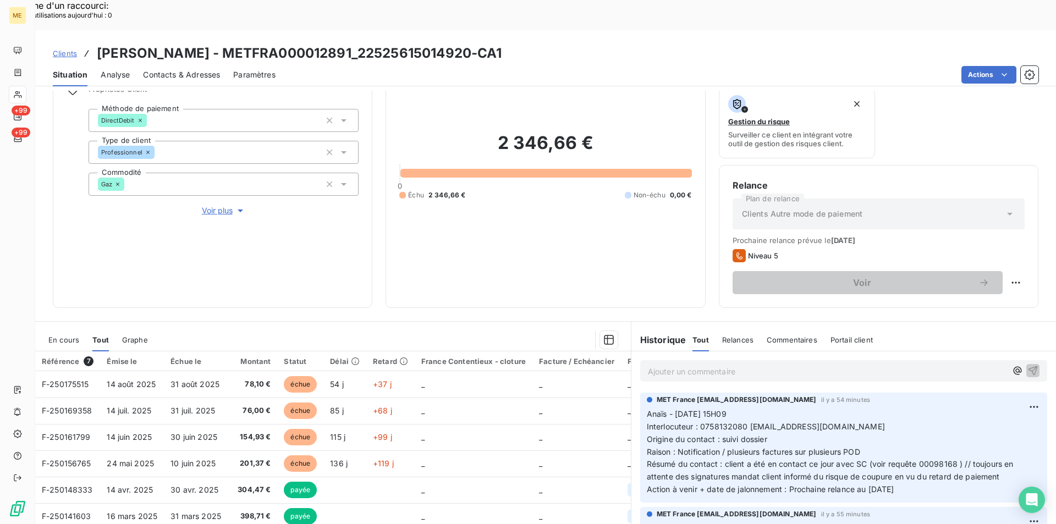
scroll to position [128, 0]
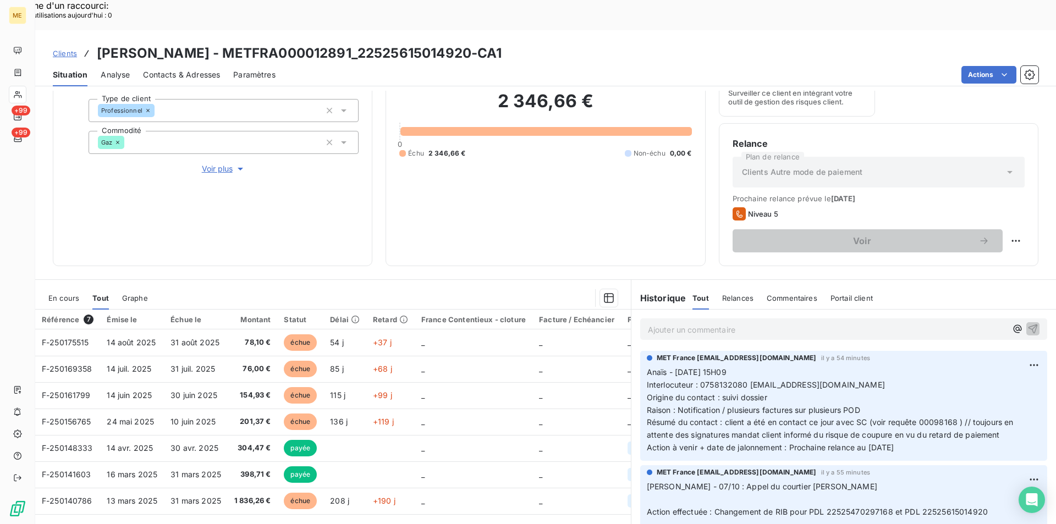
drag, startPoint x: 729, startPoint y: 240, endPoint x: 707, endPoint y: 237, distance: 22.3
click at [707, 237] on div "Informations client Gestionnaires [PERSON_NAME] Propriétés Client Méthode de pa…" at bounding box center [545, 323] width 1021 height 464
drag, startPoint x: 910, startPoint y: 417, endPoint x: 786, endPoint y: 423, distance: 124.5
click at [786, 423] on p "Anaïs - [DATE] 15H09 Interlocuteur : 0758132080 [EMAIL_ADDRESS][DOMAIN_NAME] Or…" at bounding box center [844, 410] width 394 height 88
drag, startPoint x: 869, startPoint y: 168, endPoint x: 728, endPoint y: 170, distance: 141.4
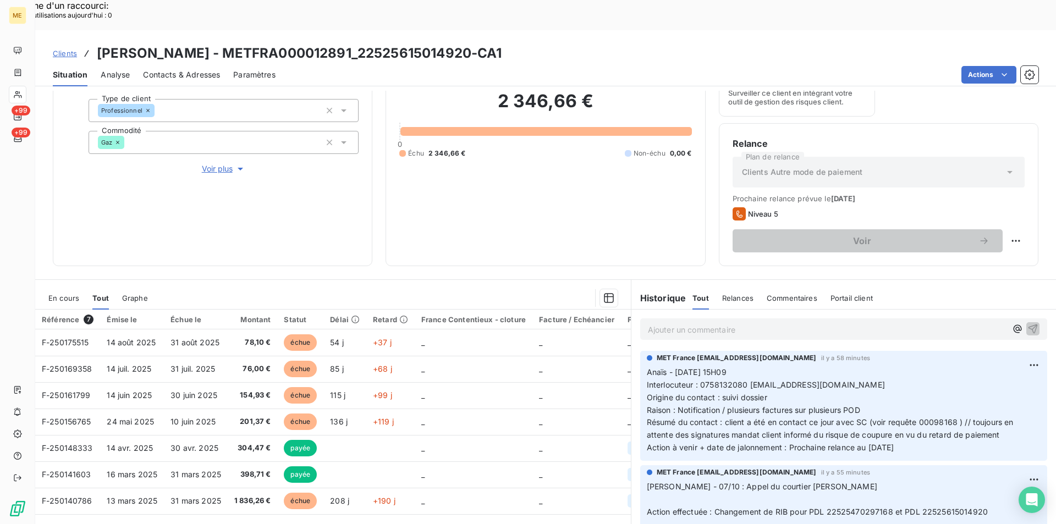
click at [733, 194] on span "Prochaine relance prévue le [DATE]" at bounding box center [879, 198] width 292 height 9
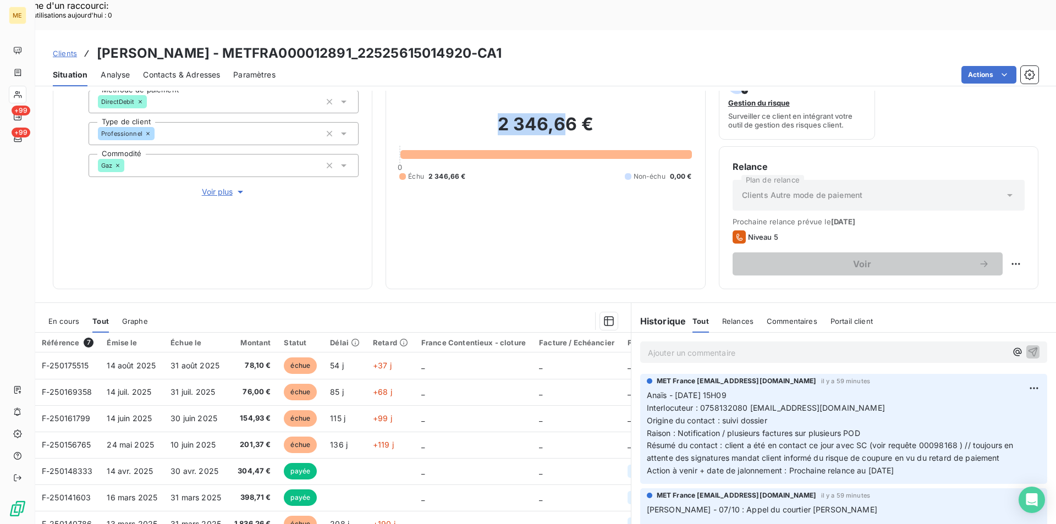
scroll to position [97, 0]
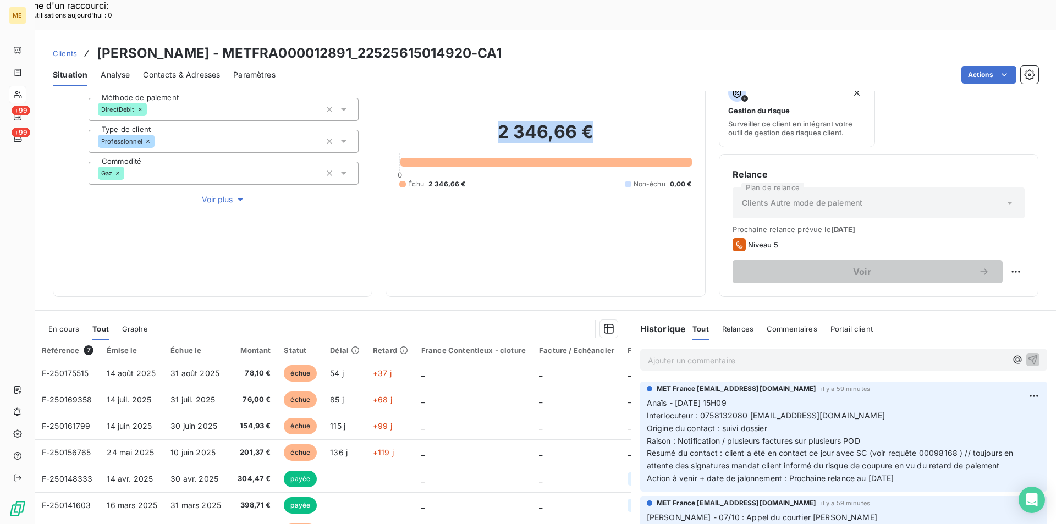
drag, startPoint x: 498, startPoint y: 70, endPoint x: 611, endPoint y: 108, distance: 119.2
click at [611, 121] on h2 "2 346,66 €" at bounding box center [545, 137] width 292 height 33
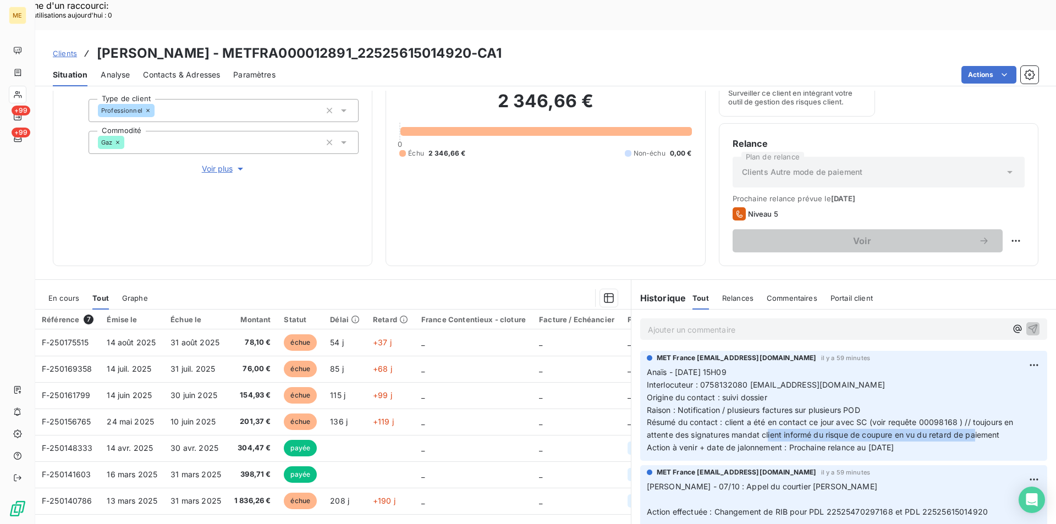
drag, startPoint x: 763, startPoint y: 404, endPoint x: 970, endPoint y: 403, distance: 206.9
click at [970, 418] on span "Résumé du contact : client a été en contact ce jour avec SC (voir requête 00098…" at bounding box center [831, 429] width 369 height 22
drag, startPoint x: 409, startPoint y: 21, endPoint x: 298, endPoint y: 28, distance: 111.3
click at [298, 43] on h3 "[PERSON_NAME] - METFRA000012891_22525615014920-CA1" at bounding box center [299, 53] width 405 height 20
copy h3 "22525615014920"
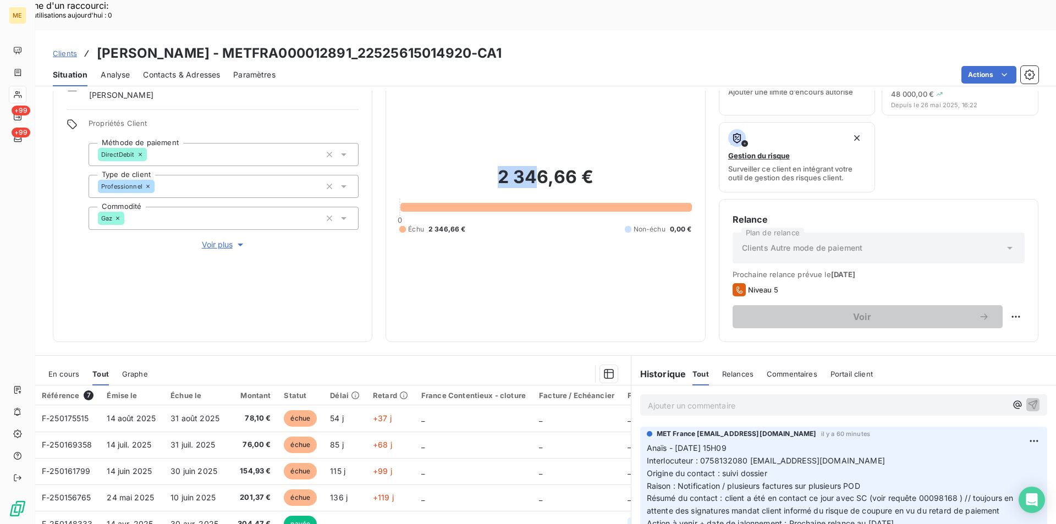
scroll to position [42, 0]
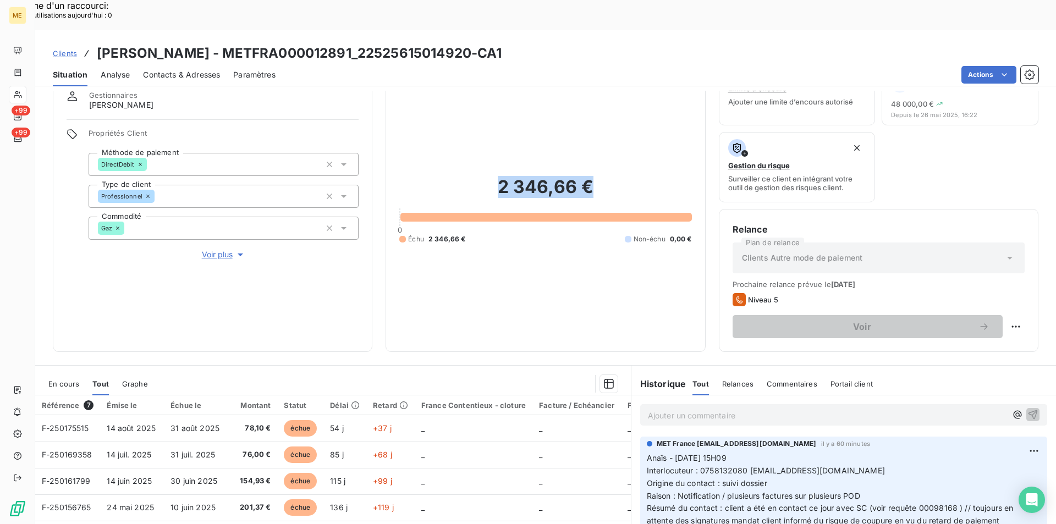
drag, startPoint x: 496, startPoint y: 70, endPoint x: 619, endPoint y: 165, distance: 155.7
click at [617, 176] on h2 "2 346,66 €" at bounding box center [545, 192] width 292 height 33
click at [619, 176] on h2 "2 346,66 €" at bounding box center [545, 192] width 292 height 33
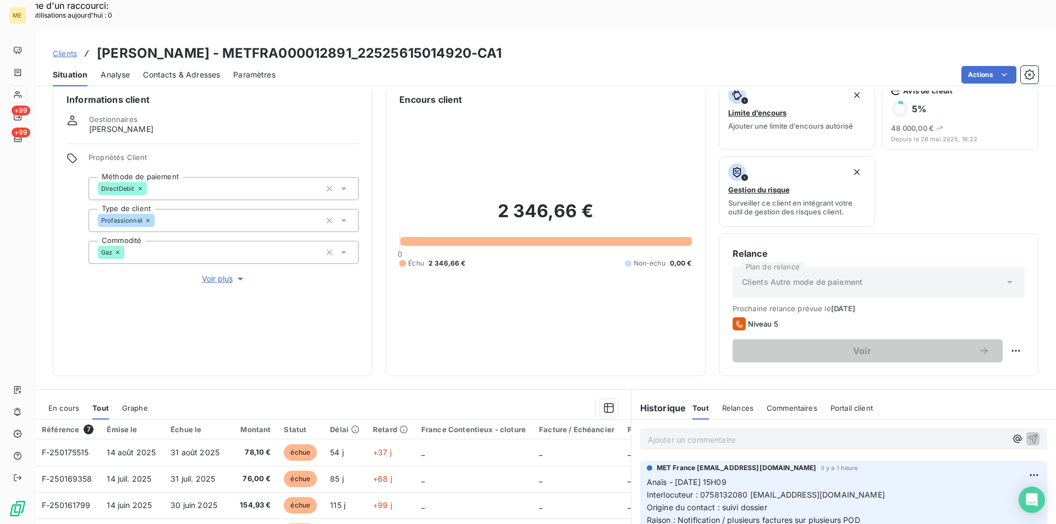
scroll to position [128, 0]
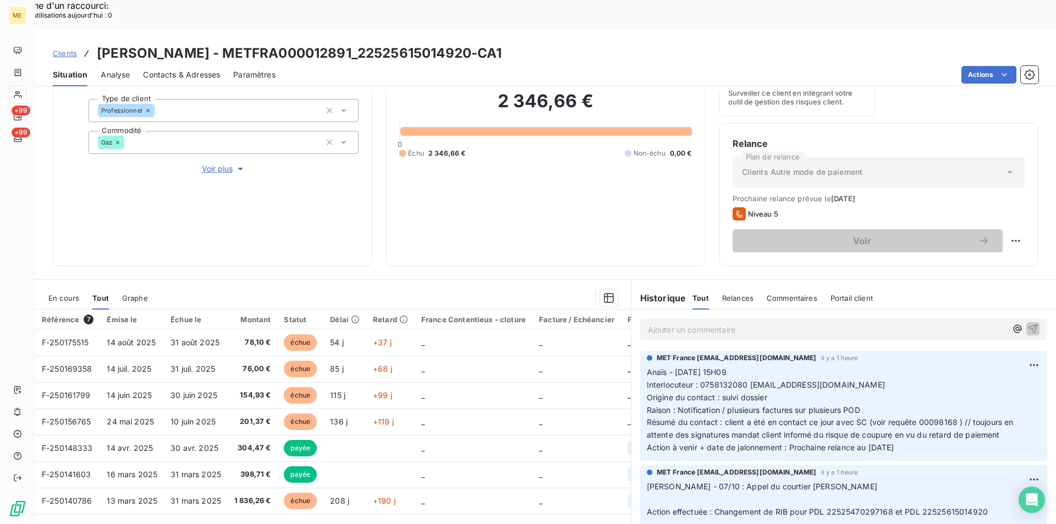
drag, startPoint x: 913, startPoint y: 415, endPoint x: 639, endPoint y: 342, distance: 283.0
click at [640, 351] on div "MET France [EMAIL_ADDRESS][DOMAIN_NAME] il y a 1 heure Anaïs - [DATE] 15H09 Int…" at bounding box center [843, 406] width 407 height 110
drag, startPoint x: 643, startPoint y: 340, endPoint x: 934, endPoint y: 423, distance: 302.5
click at [934, 423] on p "Anaïs - [DATE] 15H09 Interlocuteur : 0758132080 [EMAIL_ADDRESS][DOMAIN_NAME] Or…" at bounding box center [844, 410] width 394 height 88
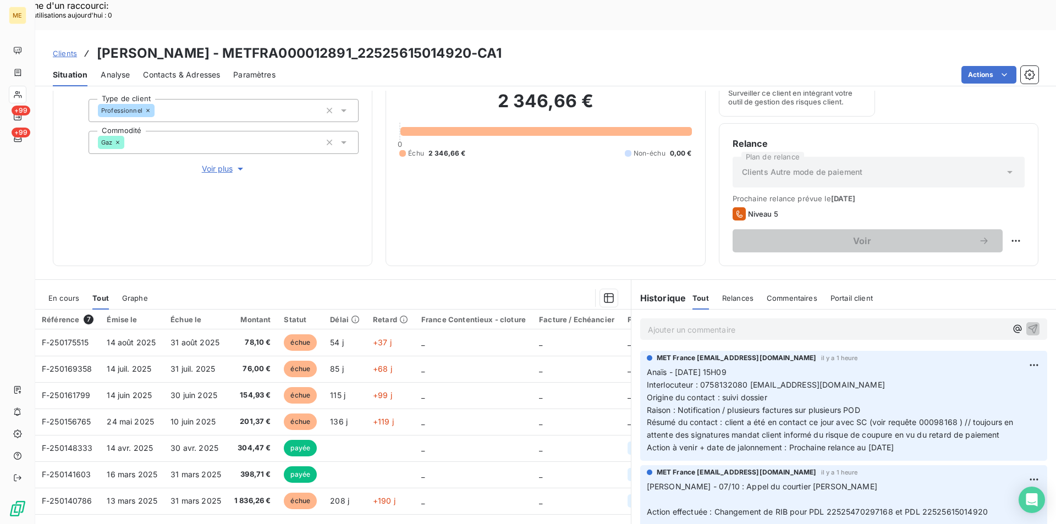
click at [915, 420] on p "Anaïs - [DATE] 15H09 Interlocuteur : 0758132080 [EMAIL_ADDRESS][DOMAIN_NAME] Or…" at bounding box center [844, 410] width 394 height 88
click at [913, 418] on p "Anaïs - [DATE] 15H09 Interlocuteur : 0758132080 [EMAIL_ADDRESS][DOMAIN_NAME] Or…" at bounding box center [844, 410] width 394 height 88
drag, startPoint x: 921, startPoint y: 421, endPoint x: 644, endPoint y: 344, distance: 288.3
click at [647, 366] on p "Anaïs - [DATE] 15H09 Interlocuteur : 0758132080 [EMAIL_ADDRESS][DOMAIN_NAME] Or…" at bounding box center [844, 410] width 394 height 88
click at [725, 366] on p "Anaïs - [DATE] 15H09 Interlocuteur : 0758132080 [EMAIL_ADDRESS][DOMAIN_NAME] Or…" at bounding box center [844, 410] width 394 height 88
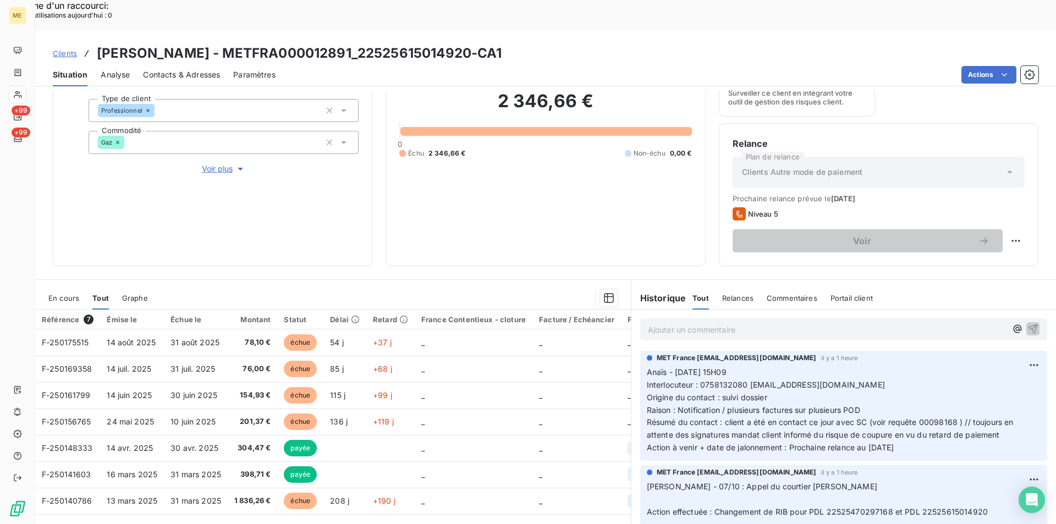
drag, startPoint x: 644, startPoint y: 341, endPoint x: 913, endPoint y: 418, distance: 280.5
click at [913, 418] on p "Anaïs - [DATE] 15H09 Interlocuteur : 0758132080 [EMAIL_ADDRESS][DOMAIN_NAME] Or…" at bounding box center [844, 410] width 394 height 88
click at [914, 418] on p "Anaïs - [DATE] 15H09 Interlocuteur : 0758132080 [EMAIL_ADDRESS][DOMAIN_NAME] Or…" at bounding box center [844, 410] width 394 height 88
click at [908, 420] on p "Anaïs - [DATE] 15H09 Interlocuteur : 0758132080 [EMAIL_ADDRESS][DOMAIN_NAME] Or…" at bounding box center [844, 410] width 394 height 88
drag, startPoint x: 908, startPoint y: 418, endPoint x: 641, endPoint y: 339, distance: 277.6
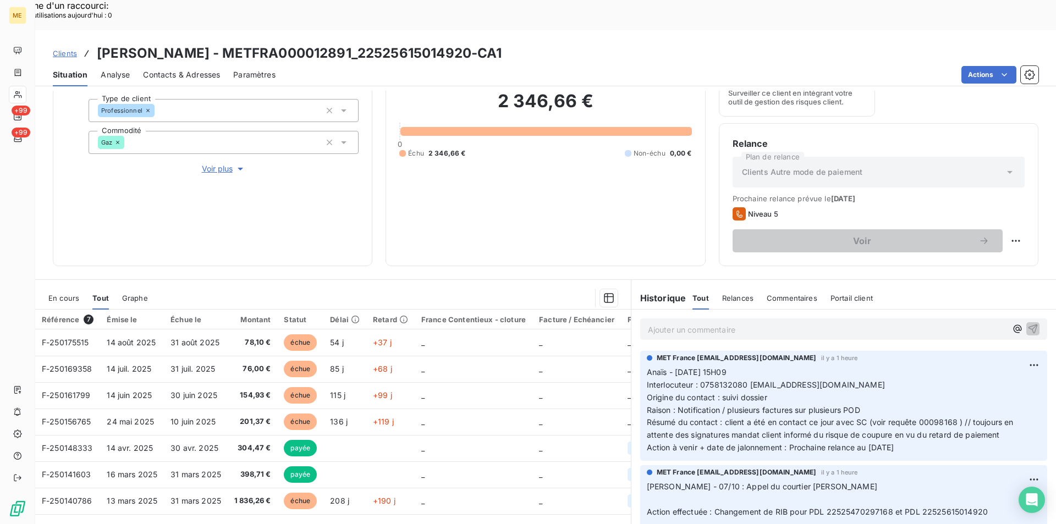
click at [647, 366] on p "Anaïs - [DATE] 15H09 Interlocuteur : 0758132080 [EMAIL_ADDRESS][DOMAIN_NAME] Or…" at bounding box center [844, 410] width 394 height 88
click at [616, 239] on div "Informations client Gestionnaires [PERSON_NAME] Propriétés Client Méthode de pa…" at bounding box center [545, 323] width 1021 height 464
click at [633, 239] on div "Informations client Gestionnaires [PERSON_NAME] Propriétés Client Méthode de pa…" at bounding box center [545, 323] width 1021 height 464
click at [627, 239] on div "Informations client Gestionnaires [PERSON_NAME] Propriétés Client Méthode de pa…" at bounding box center [545, 323] width 1021 height 464
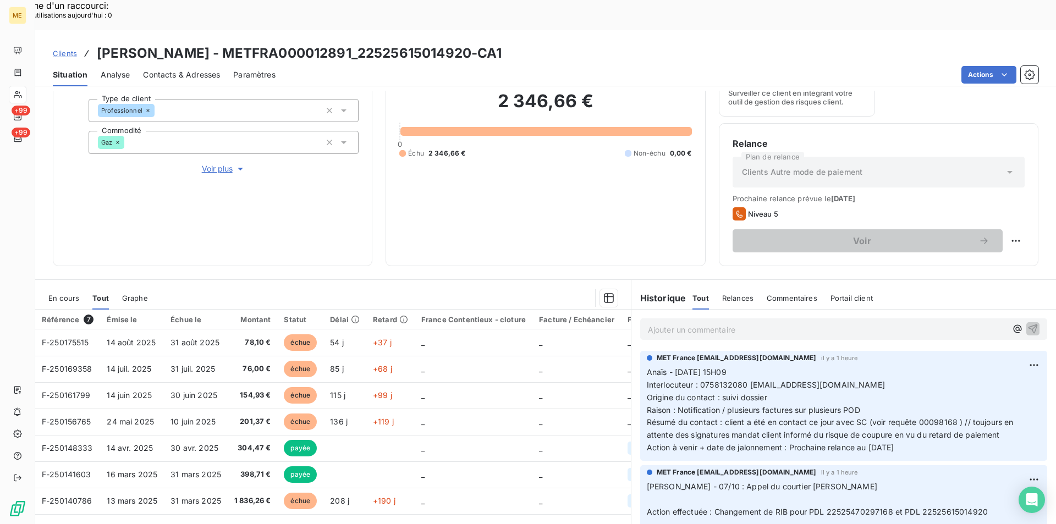
click at [627, 239] on div "Informations client Gestionnaires [PERSON_NAME] Propriétés Client Méthode de pa…" at bounding box center [545, 323] width 1021 height 464
click at [622, 240] on div "Informations client Gestionnaires [PERSON_NAME] Propriétés Client Méthode de pa…" at bounding box center [545, 323] width 1021 height 464
click at [627, 240] on div "Informations client Gestionnaires [PERSON_NAME] Propriétés Client Méthode de pa…" at bounding box center [545, 323] width 1021 height 464
drag, startPoint x: 918, startPoint y: 419, endPoint x: 640, endPoint y: 346, distance: 287.8
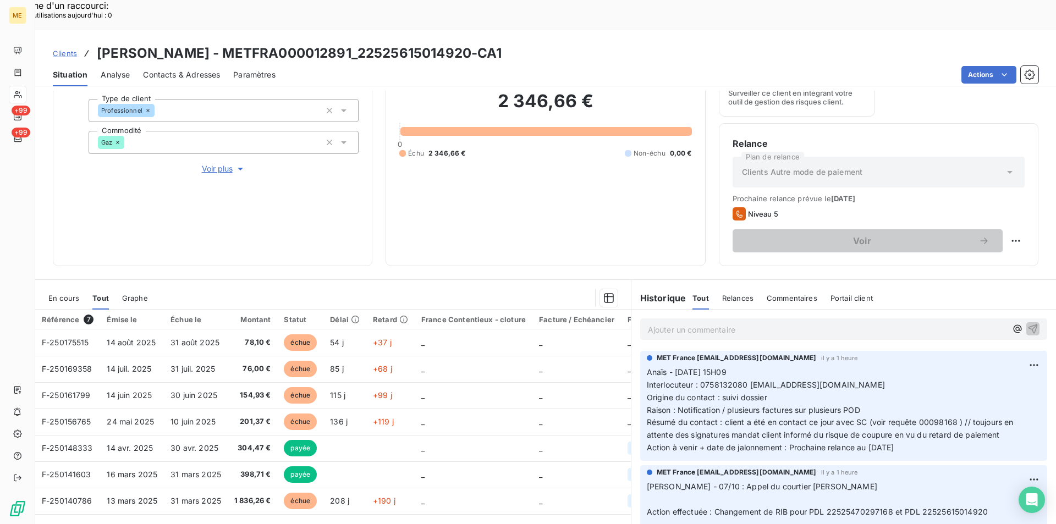
click at [640, 351] on div "MET France [EMAIL_ADDRESS][DOMAIN_NAME] il y a 1 heure Anaïs - [DATE] 15H09 Int…" at bounding box center [843, 406] width 407 height 110
click at [392, 199] on div "Encours client 2 346,66 € 0 Échu 2 346,66 € Non-échu 0,00 €" at bounding box center [546, 117] width 320 height 297
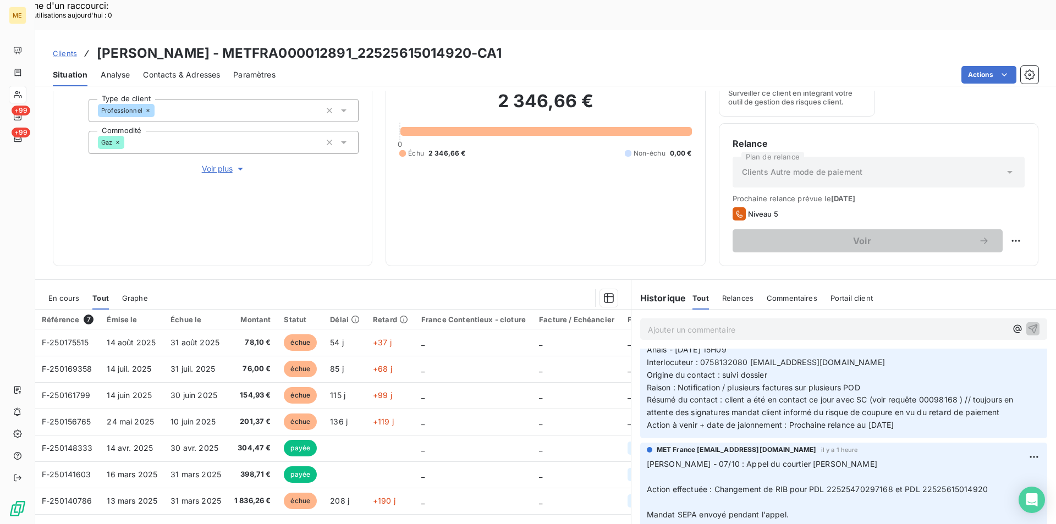
scroll to position [0, 0]
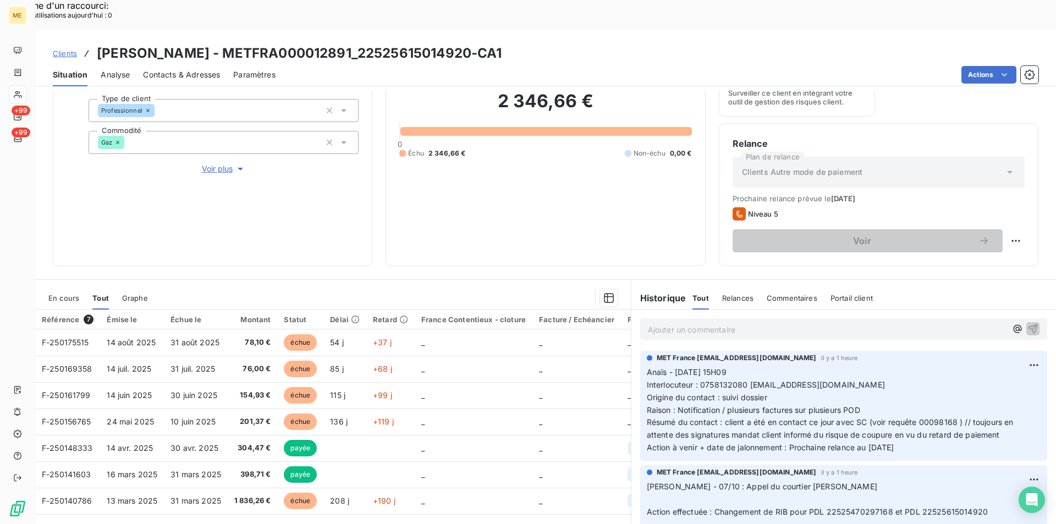
click at [68, 49] on span "Clients" at bounding box center [65, 53] width 24 height 9
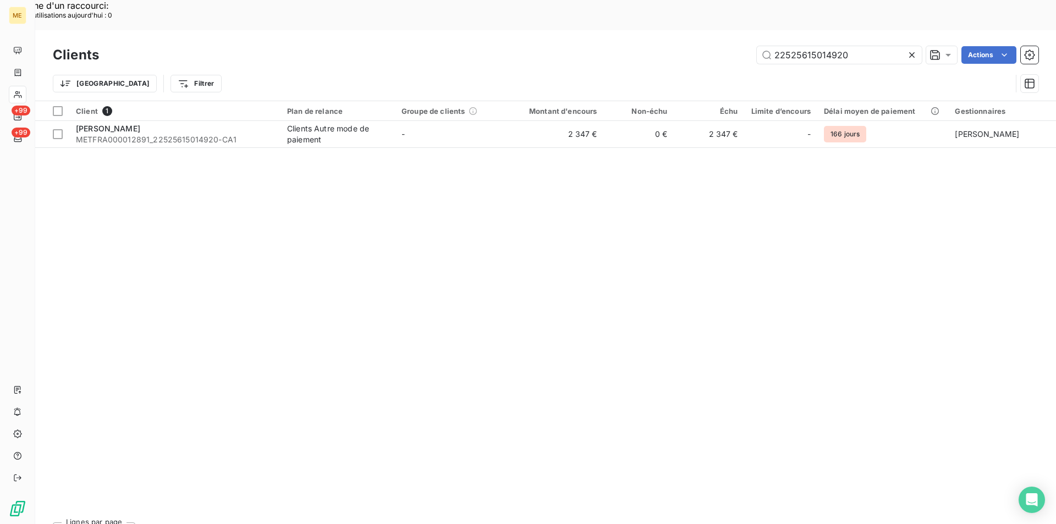
drag, startPoint x: 855, startPoint y: 29, endPoint x: 723, endPoint y: 19, distance: 132.4
click at [723, 46] on div "22525615014920 Actions" at bounding box center [575, 55] width 926 height 18
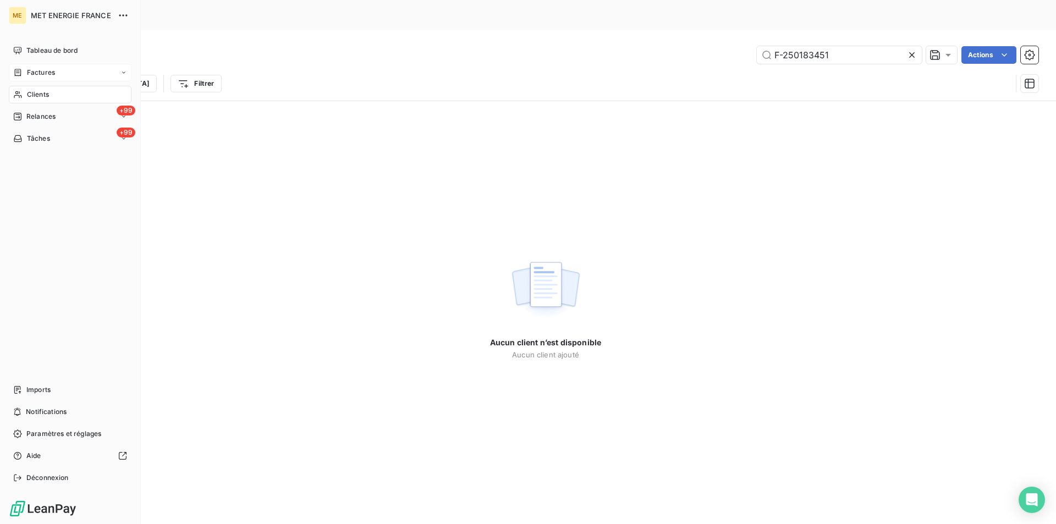
type input "F-250183451"
click at [37, 72] on span "Factures" at bounding box center [41, 73] width 28 height 10
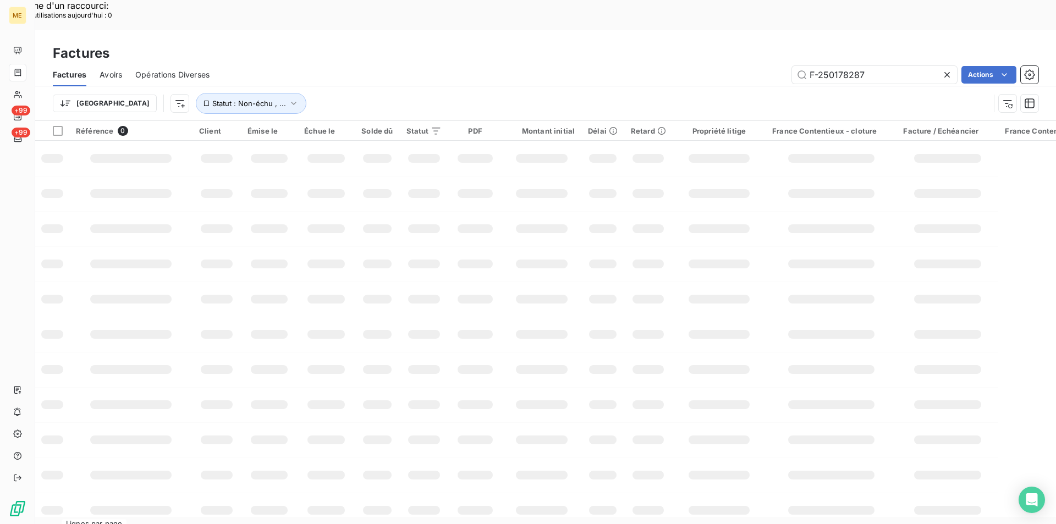
drag, startPoint x: 876, startPoint y: 46, endPoint x: 773, endPoint y: 51, distance: 102.4
click at [773, 66] on div "F-250178287 Actions" at bounding box center [631, 75] width 816 height 18
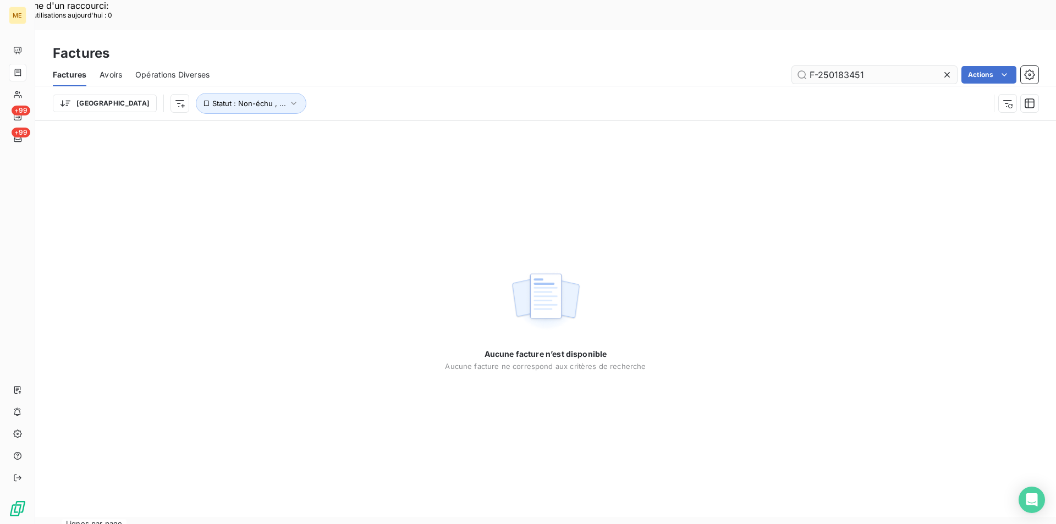
click at [807, 66] on input "F-250183451" at bounding box center [874, 75] width 165 height 18
click at [142, 69] on span "Opérations Diverses" at bounding box center [172, 74] width 74 height 11
type input "F-250183451"
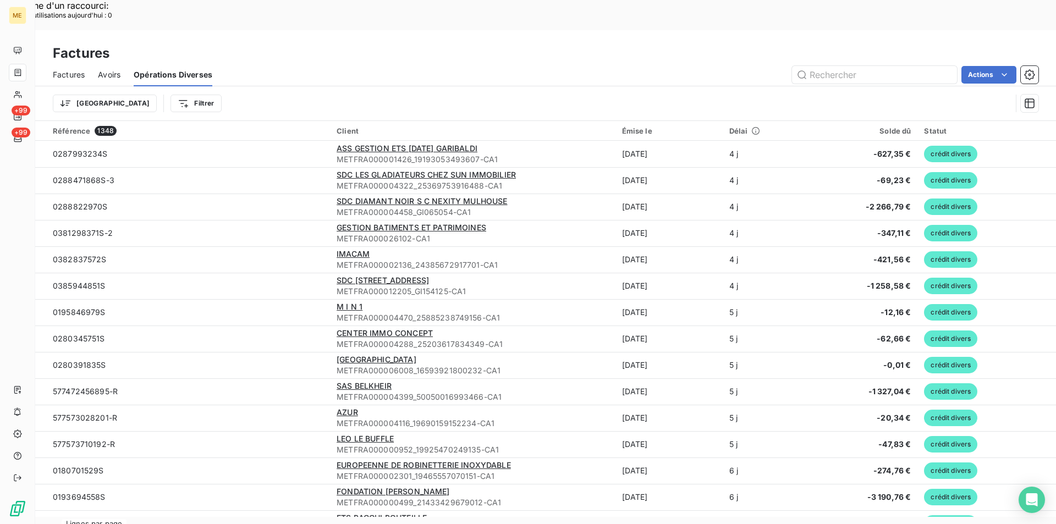
click at [107, 69] on span "Avoirs" at bounding box center [109, 74] width 23 height 11
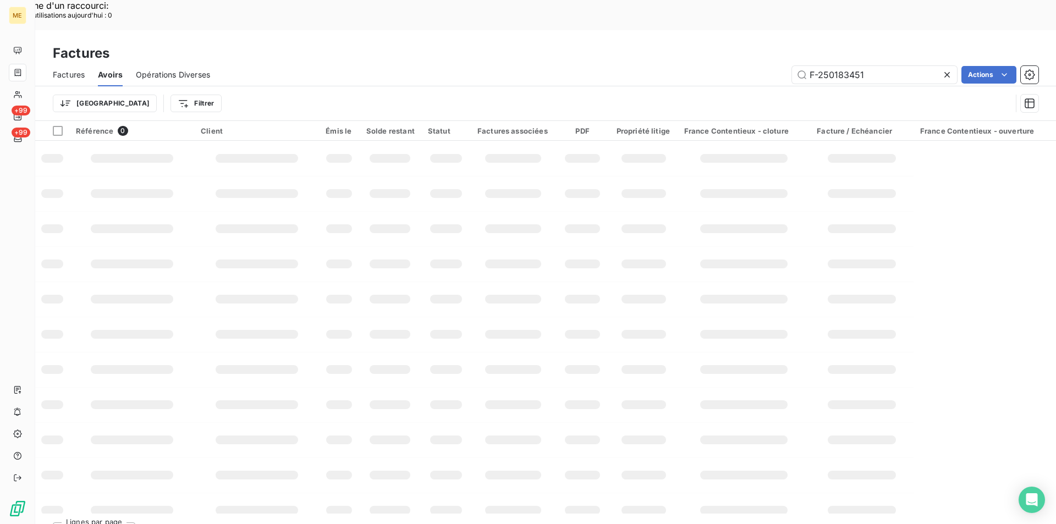
click at [71, 69] on span "Factures" at bounding box center [69, 74] width 32 height 11
type input "F-250183451"
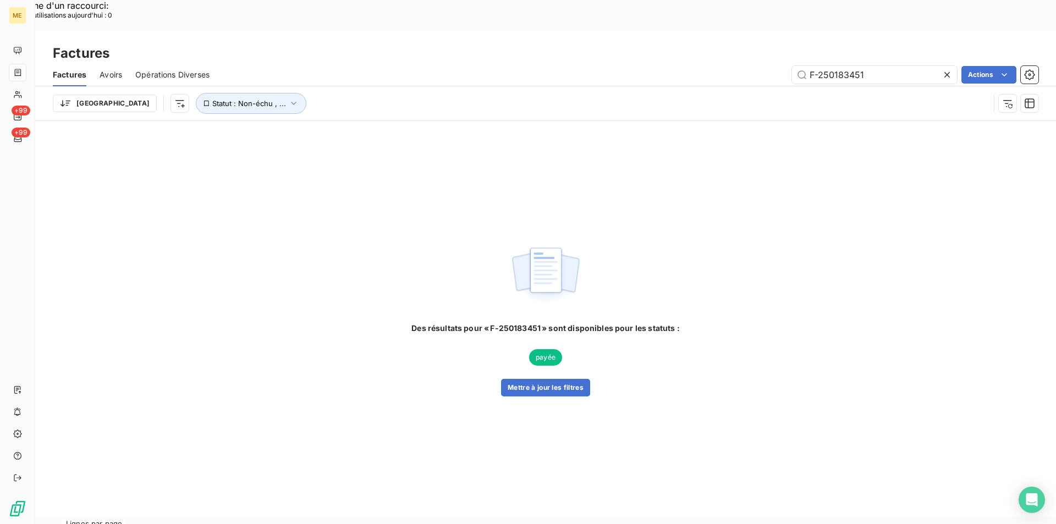
click at [556, 349] on span "payée" at bounding box center [545, 357] width 33 height 17
click at [228, 93] on button "Statut : Non-échu , ..." at bounding box center [251, 103] width 111 height 21
click at [408, 101] on icon at bounding box center [408, 102] width 6 height 3
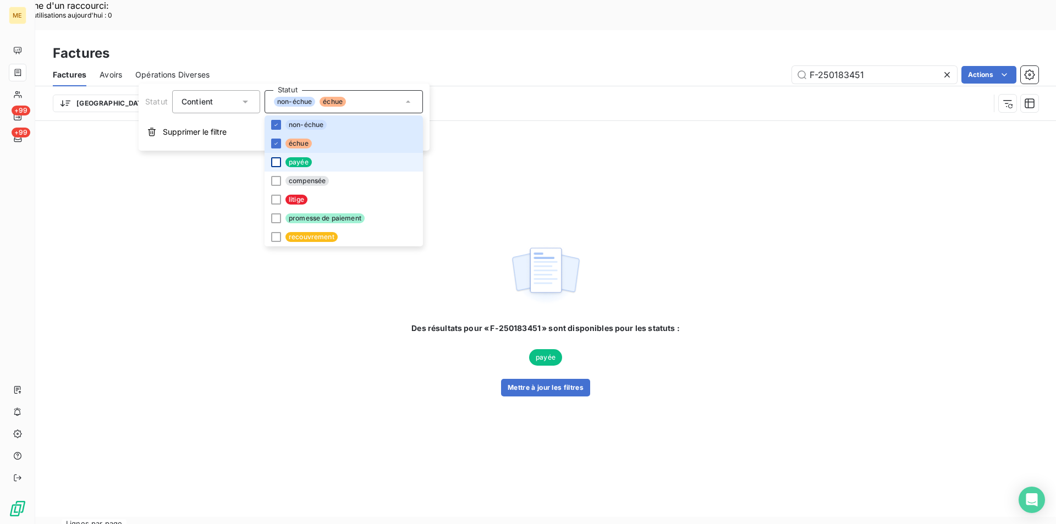
click at [273, 163] on div at bounding box center [276, 162] width 10 height 10
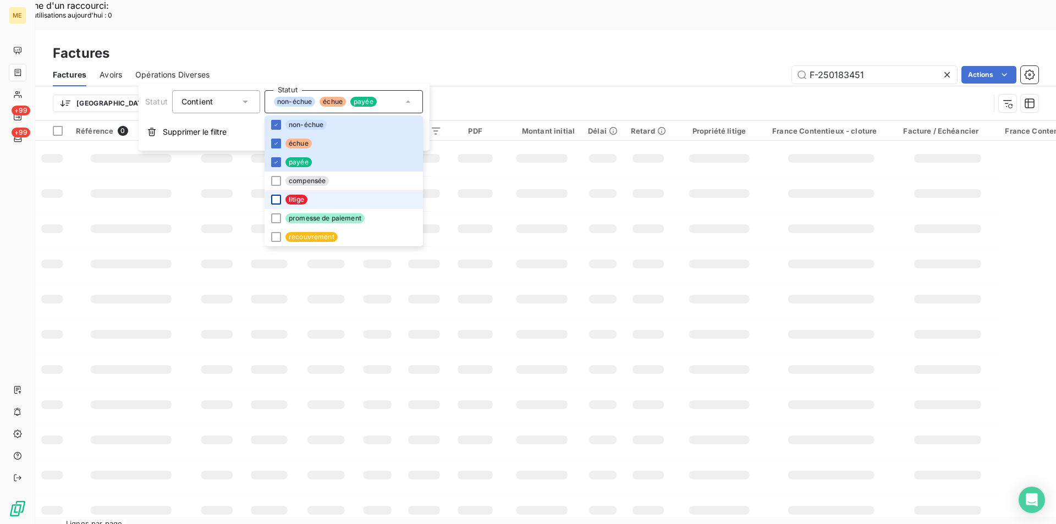
click at [273, 201] on div at bounding box center [276, 200] width 10 height 10
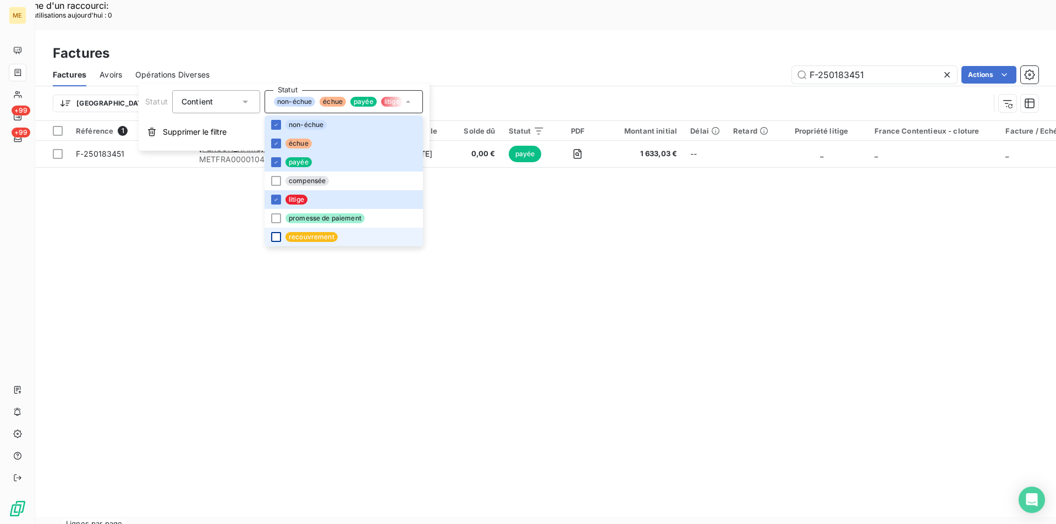
click at [273, 242] on div at bounding box center [276, 237] width 10 height 10
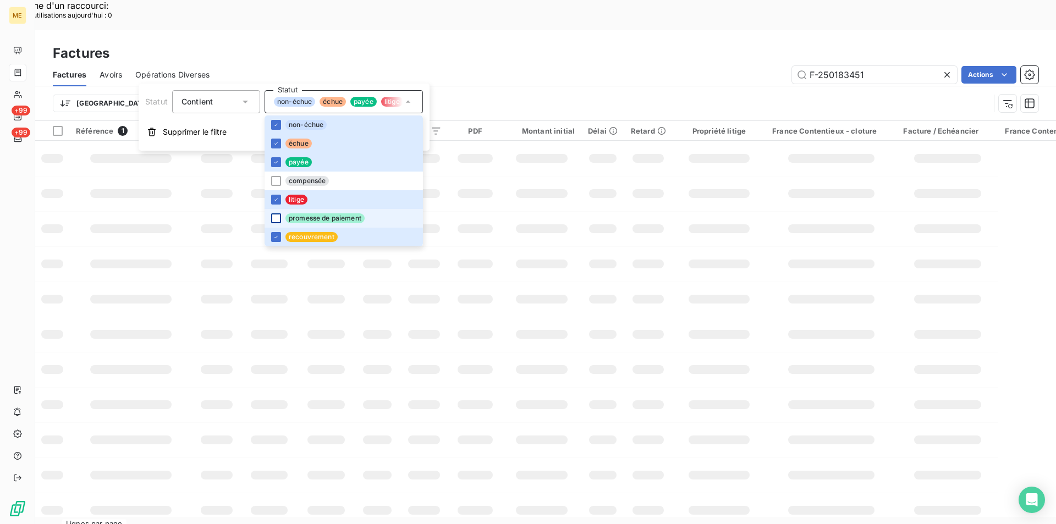
click at [277, 220] on div at bounding box center [276, 218] width 10 height 10
click at [276, 184] on div at bounding box center [276, 181] width 10 height 10
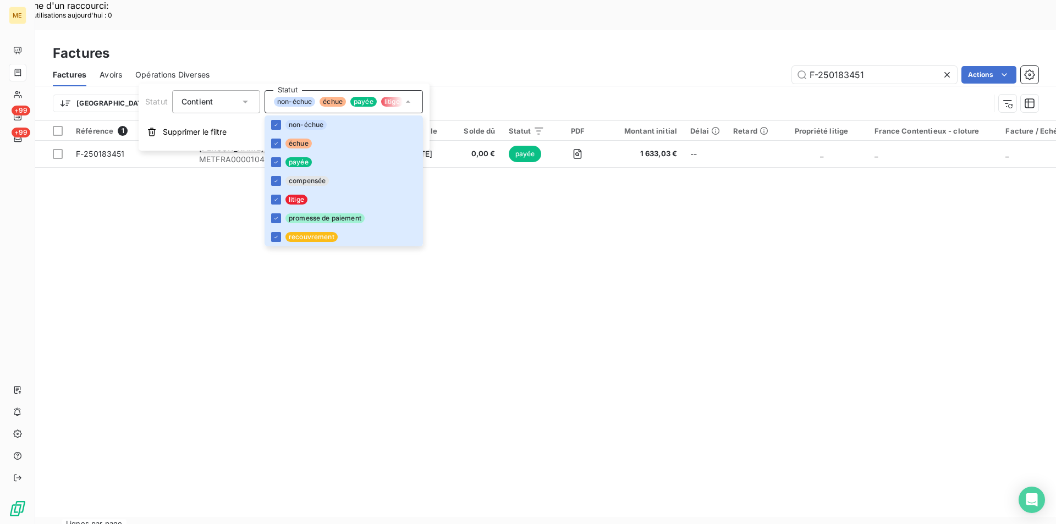
click at [667, 66] on div "F-250183451 Actions" at bounding box center [631, 75] width 816 height 18
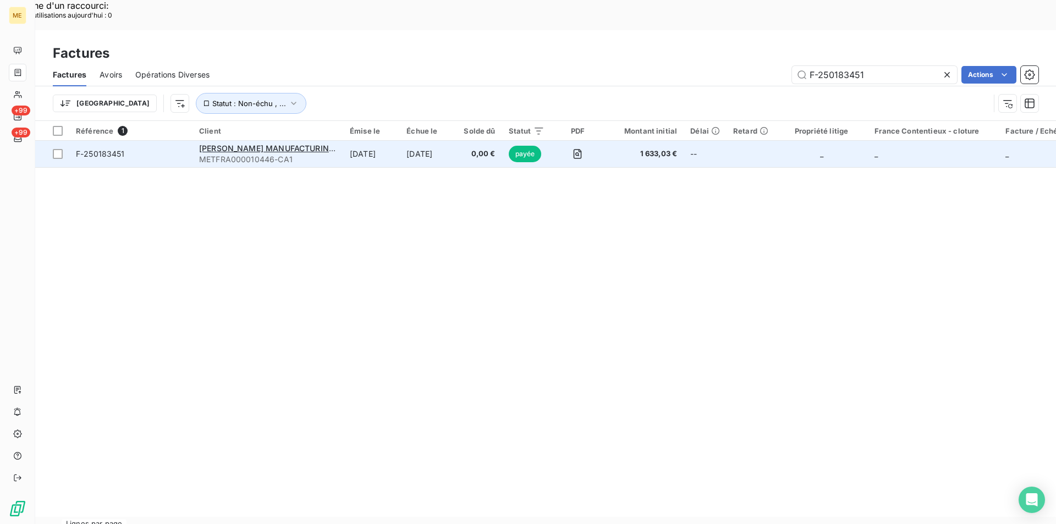
click at [116, 149] on span "F-250183451" at bounding box center [100, 153] width 49 height 9
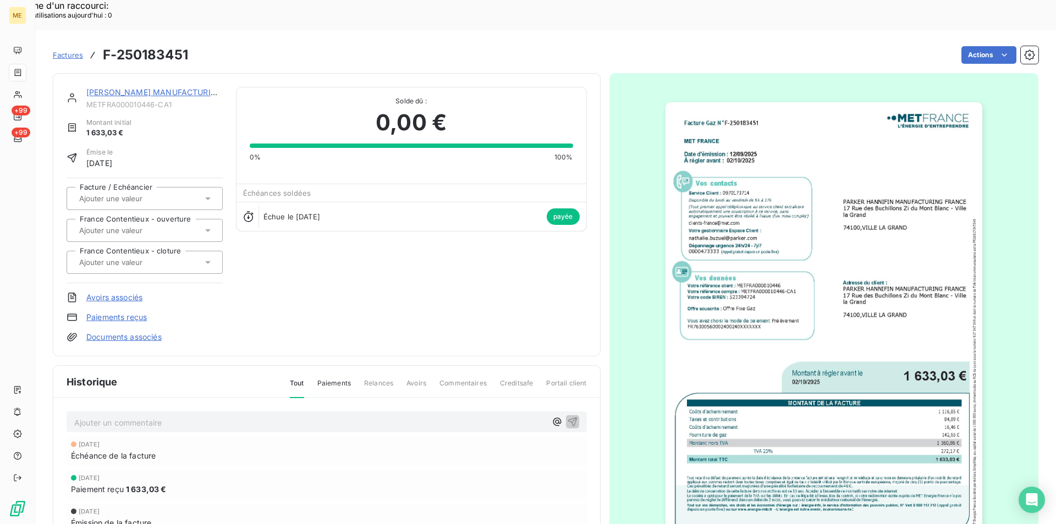
click at [777, 324] on img "button" at bounding box center [824, 326] width 317 height 448
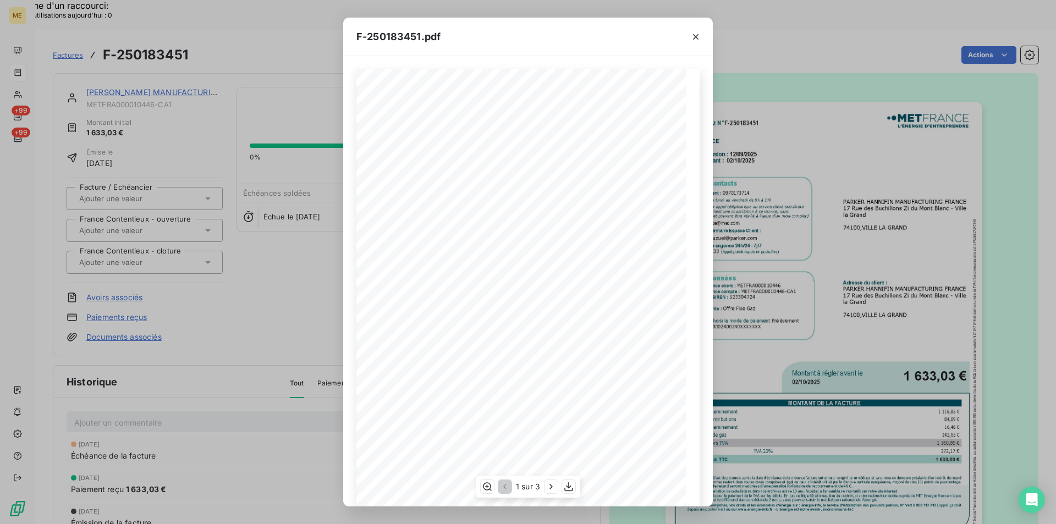
scroll to position [57, 0]
click at [574, 452] on div "Facture Gaz N° F-250183451 MET Energie France [STREET_ADDRESS] [DATE][DOMAIN_NA…" at bounding box center [527, 253] width 343 height 481
click at [569, 486] on icon "button" at bounding box center [568, 486] width 11 height 11
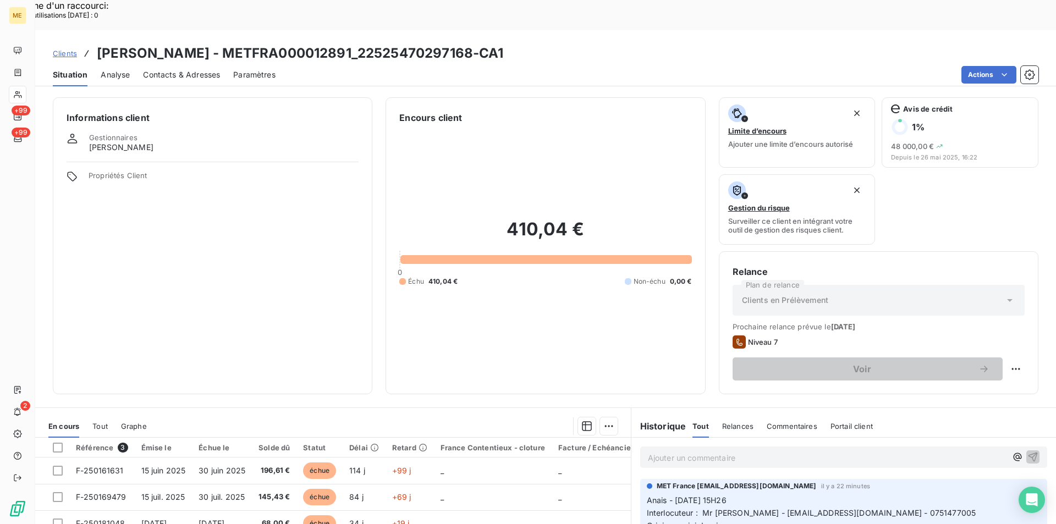
click at [74, 49] on span "Clients" at bounding box center [65, 53] width 24 height 9
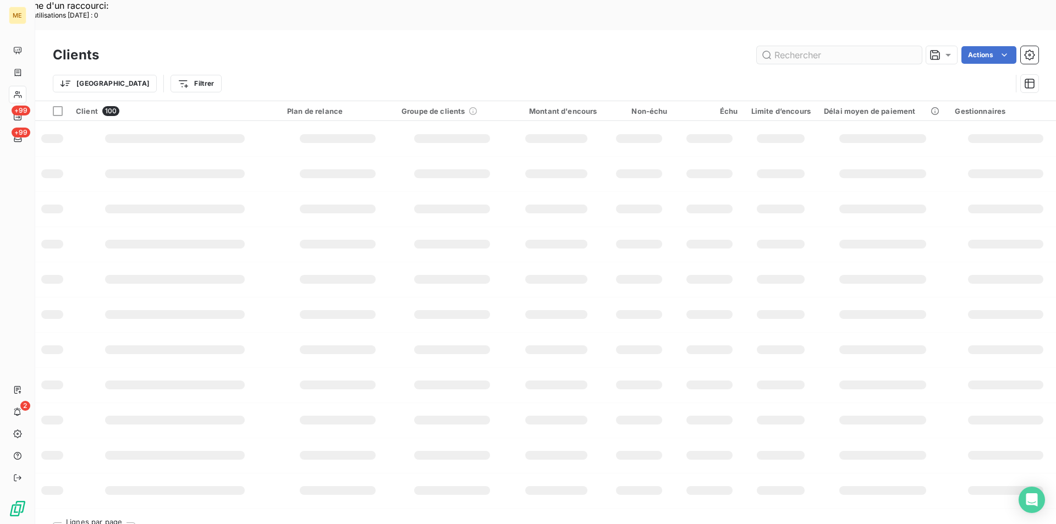
click at [823, 46] on input "text" at bounding box center [839, 55] width 165 height 18
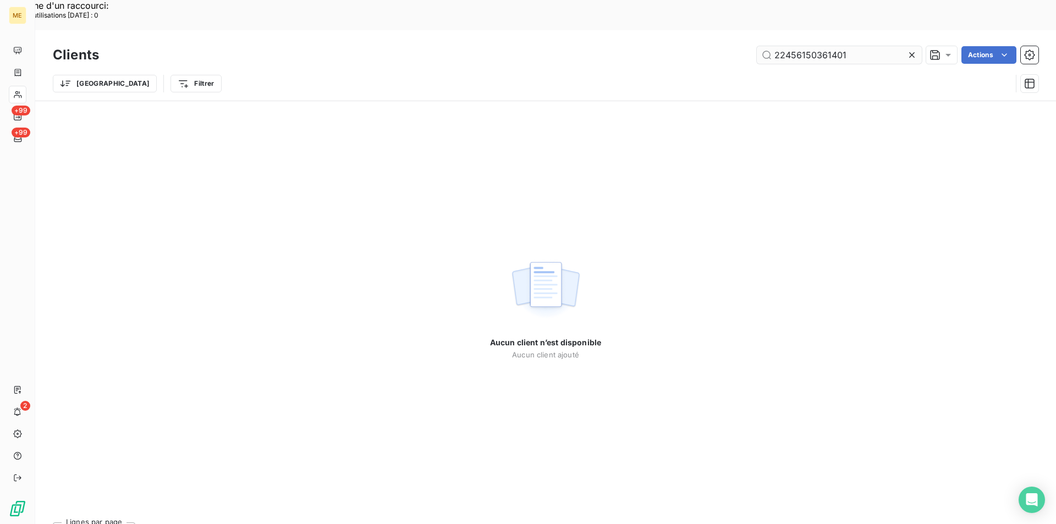
click at [858, 46] on input "22456150361401" at bounding box center [839, 55] width 165 height 18
drag, startPoint x: 836, startPoint y: 23, endPoint x: 740, endPoint y: 24, distance: 95.2
click at [740, 46] on div "22456150361401 Actions" at bounding box center [575, 55] width 926 height 18
click at [857, 46] on input "22456150361401" at bounding box center [839, 55] width 165 height 18
type input "22525615014920"
